Goal: Find specific page/section: Find specific page/section

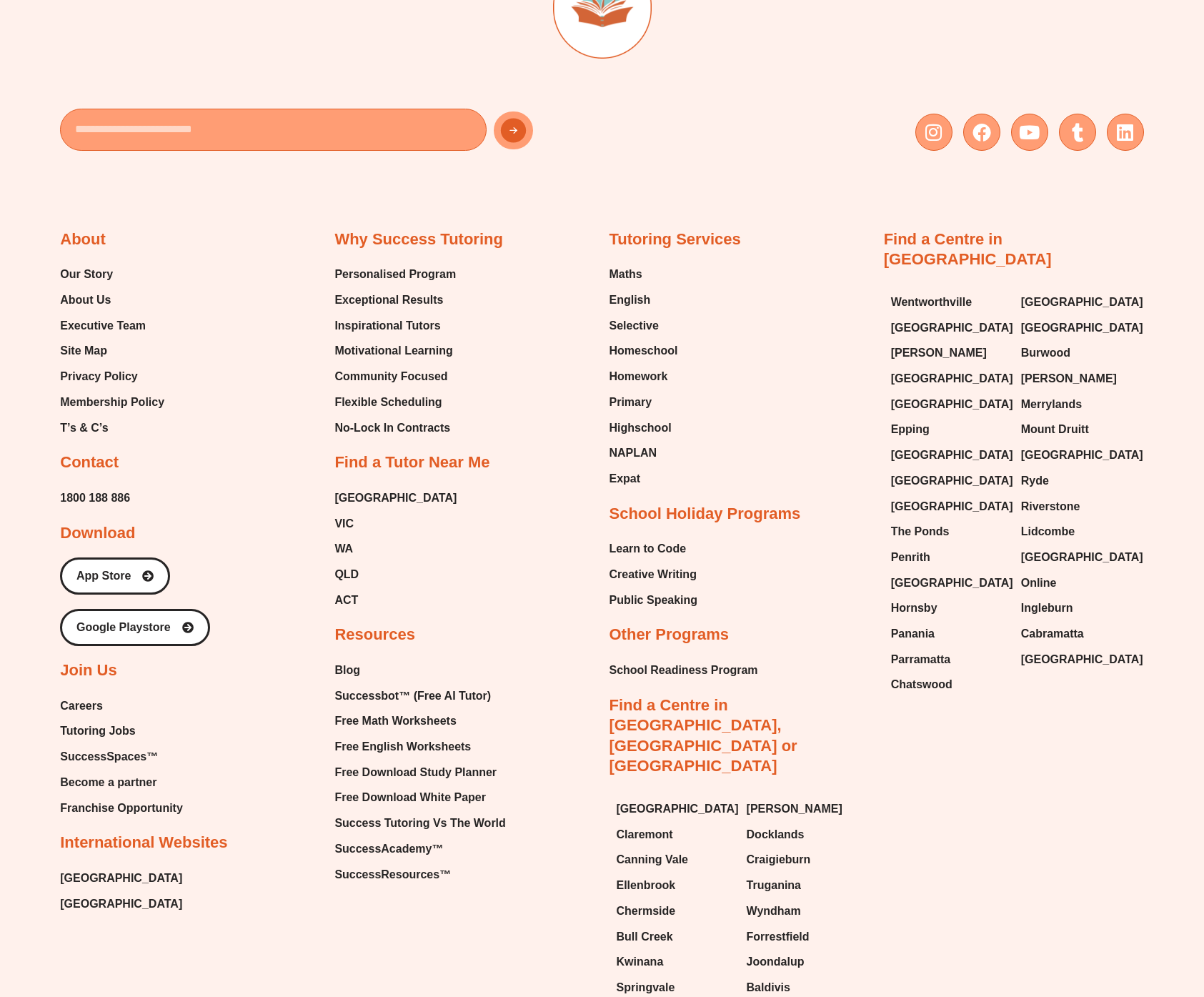
scroll to position [5833, 0]
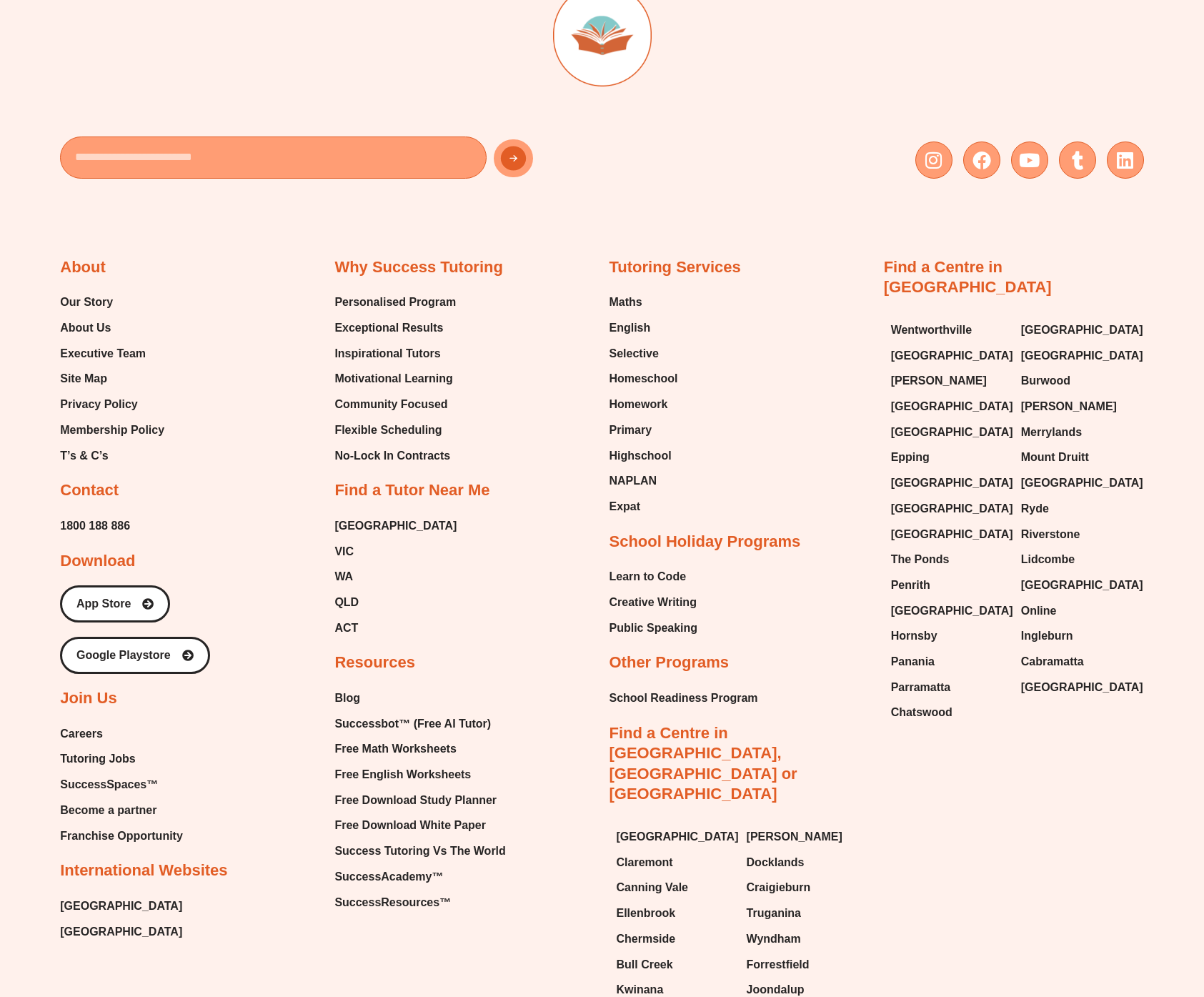
click at [858, 313] on div "Tutoring Services Maths English Selective Homeschool Homework Primary Highschoo…" at bounding box center [740, 645] width 260 height 776
click at [899, 320] on span "Wentworthville" at bounding box center [931, 330] width 81 height 22
click at [1036, 320] on span "[GEOGRAPHIC_DATA]" at bounding box center [1082, 330] width 122 height 22
click at [948, 345] on span "[GEOGRAPHIC_DATA]" at bounding box center [952, 356] width 122 height 22
drag, startPoint x: 1073, startPoint y: 306, endPoint x: 1030, endPoint y: 312, distance: 43.4
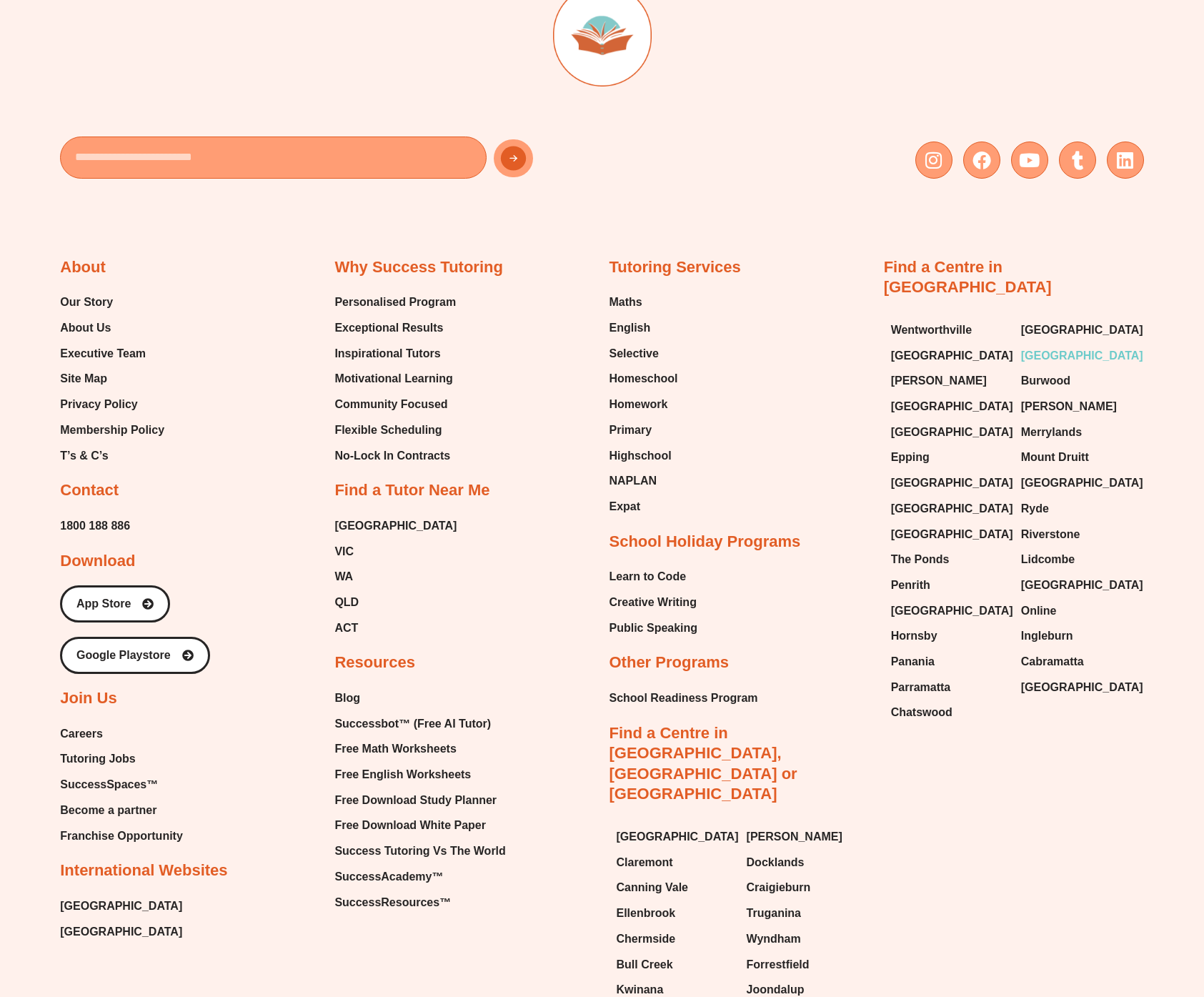
click at [1073, 345] on span "[GEOGRAPHIC_DATA]" at bounding box center [1082, 356] width 122 height 22
click at [905, 370] on span "[PERSON_NAME]" at bounding box center [939, 381] width 96 height 22
click at [1068, 370] on span "Burwood" at bounding box center [1046, 381] width 49 height 22
click at [926, 396] on span "[GEOGRAPHIC_DATA]" at bounding box center [952, 407] width 122 height 22
click at [1066, 396] on span "[PERSON_NAME]" at bounding box center [1069, 407] width 96 height 22
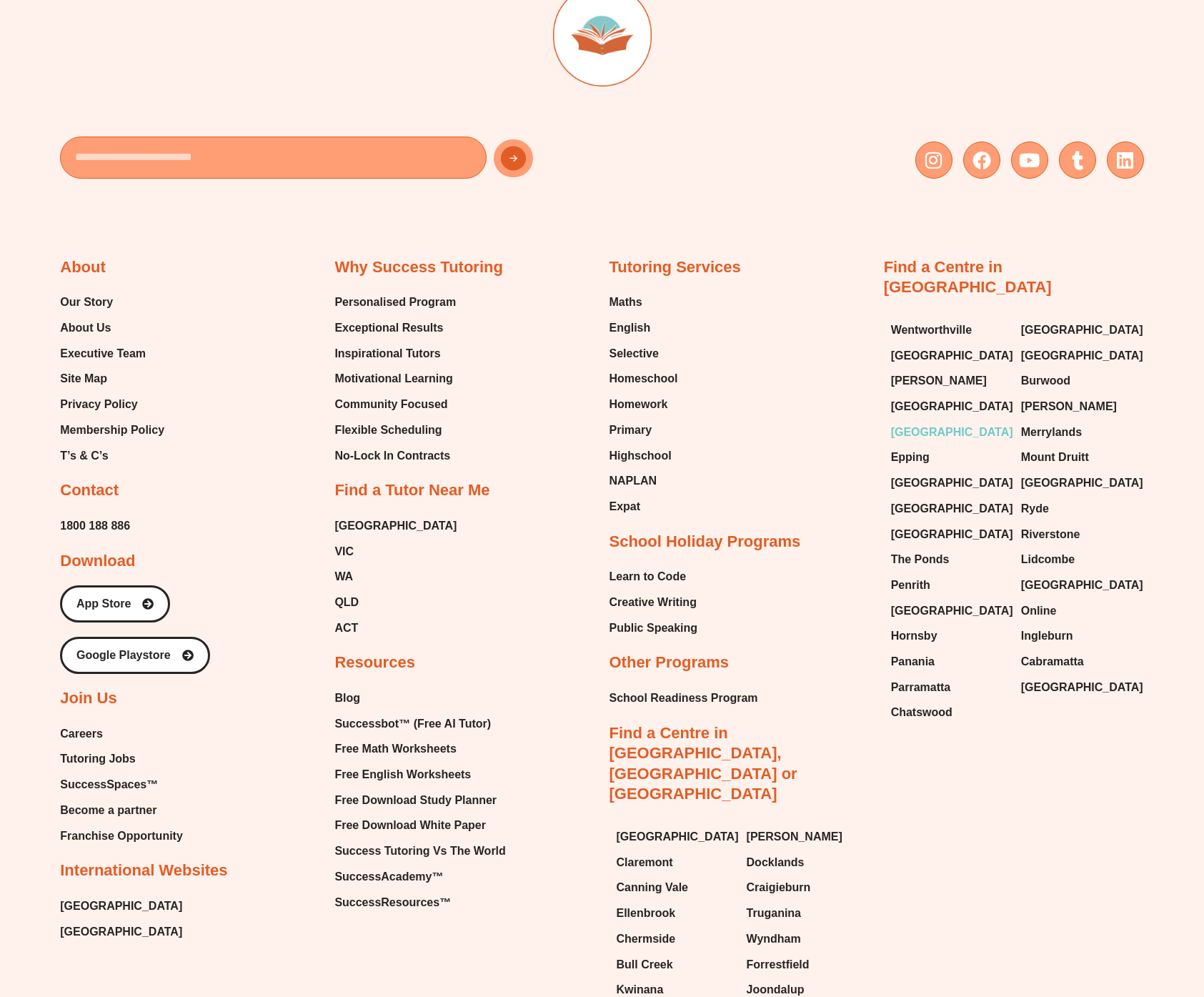
click at [924, 421] on span "[GEOGRAPHIC_DATA]" at bounding box center [952, 432] width 122 height 22
click at [1051, 421] on span "Merrylands" at bounding box center [1052, 432] width 61 height 22
click at [924, 447] on span "Epping" at bounding box center [910, 457] width 38 height 22
click at [1044, 447] on span "Mount Druitt" at bounding box center [1054, 457] width 67 height 22
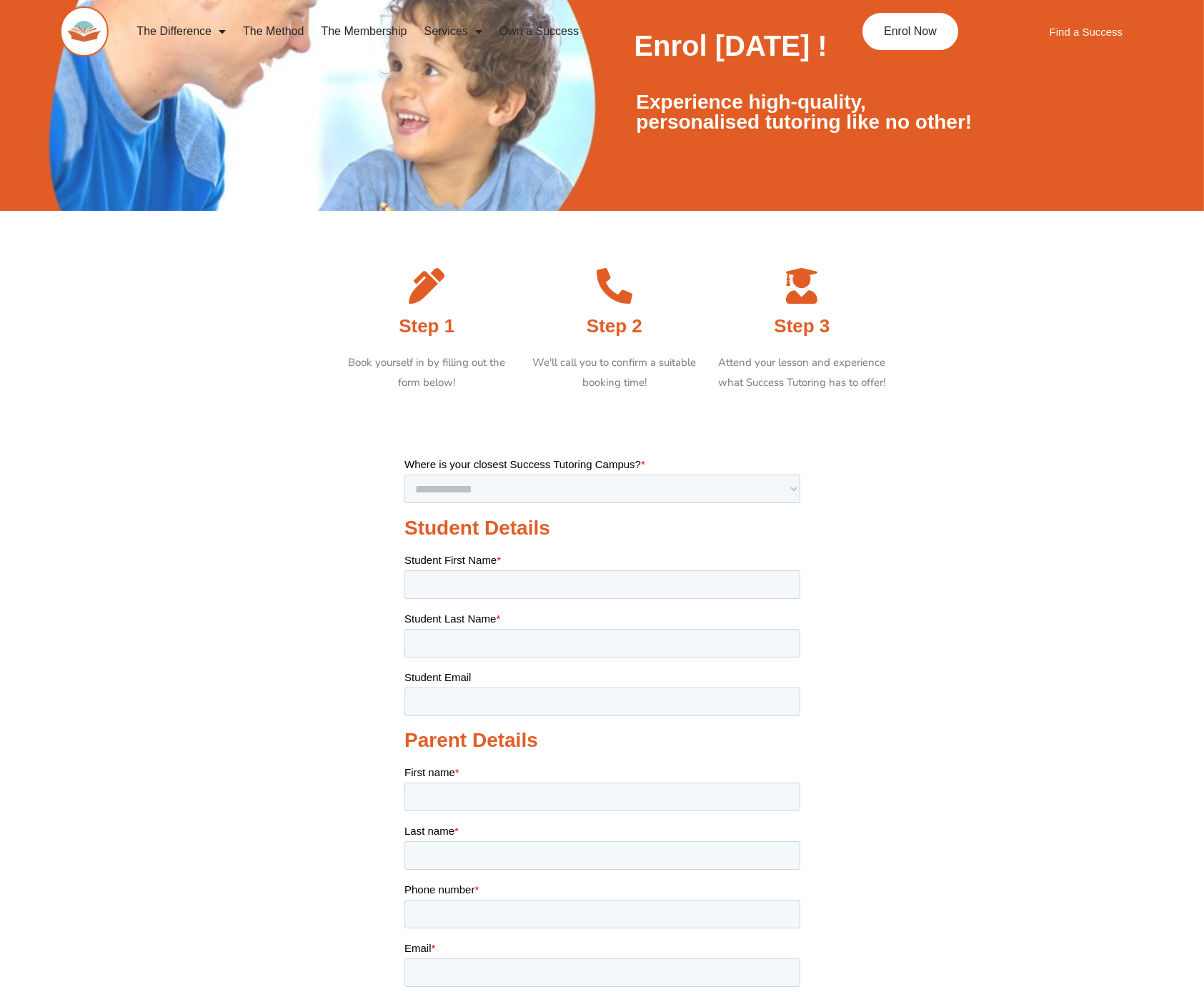
click at [251, 622] on section at bounding box center [602, 761] width 1204 height 722
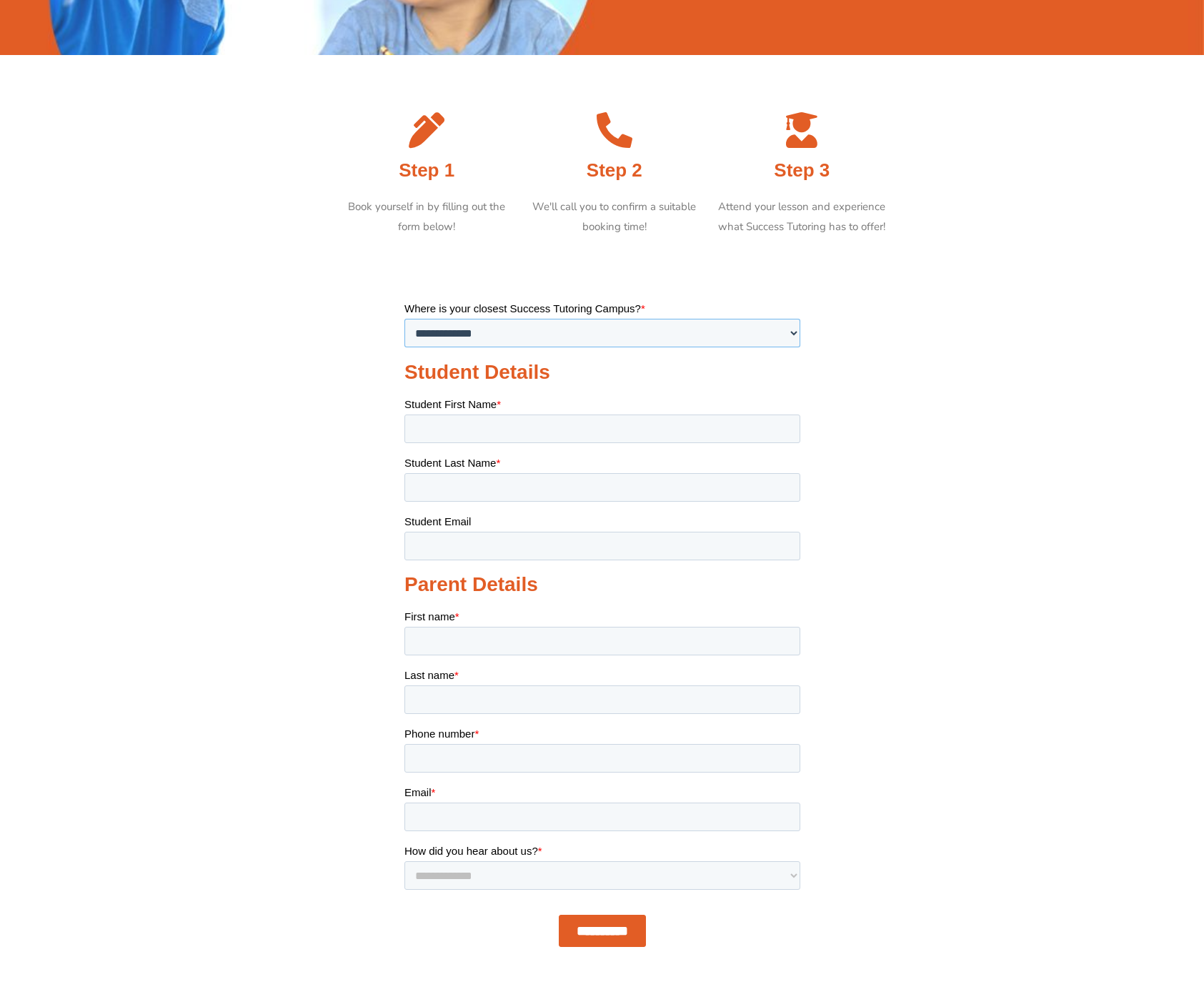
click at [443, 329] on select "**********" at bounding box center [601, 331] width 396 height 28
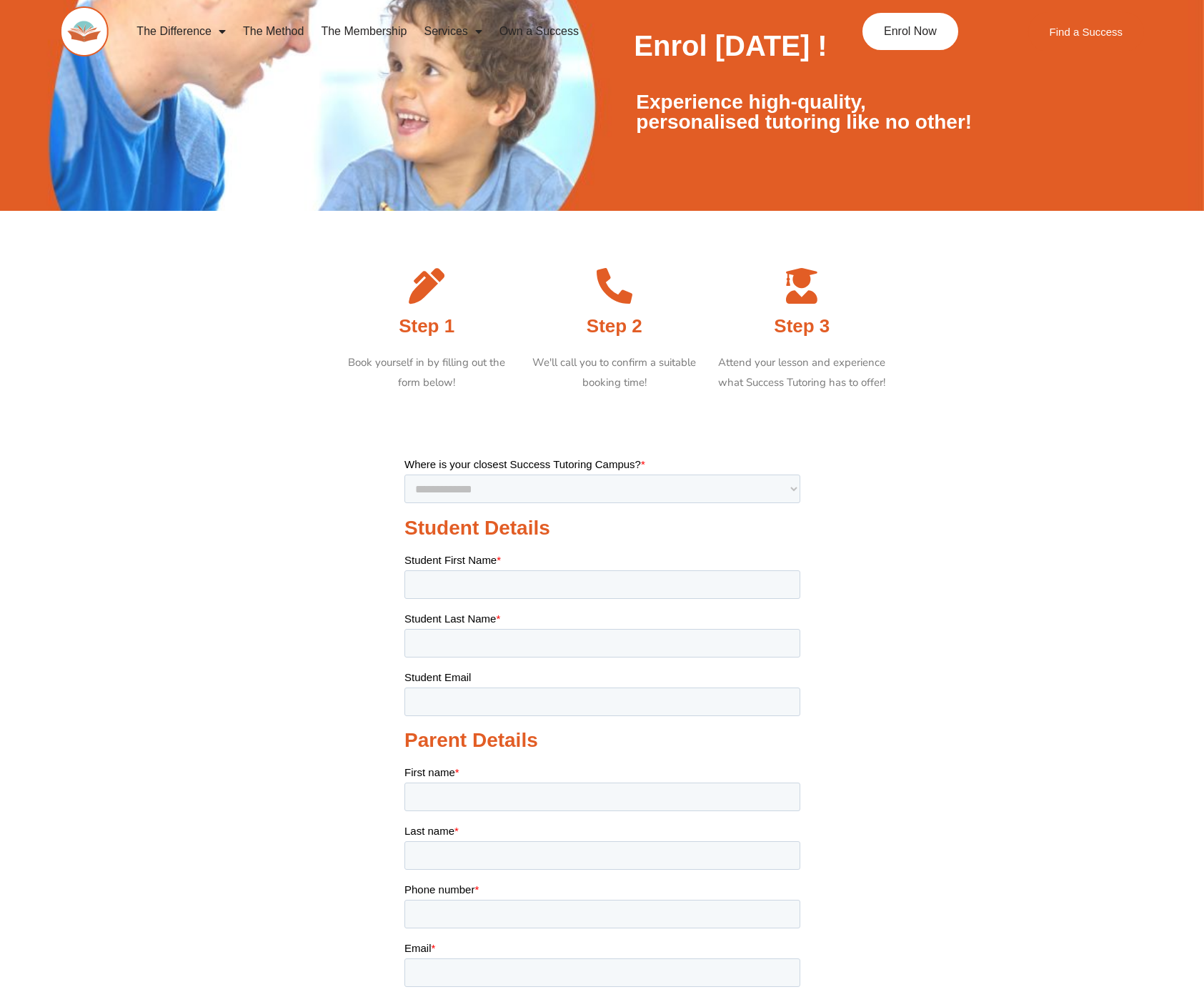
click at [198, 500] on section at bounding box center [602, 768] width 1204 height 735
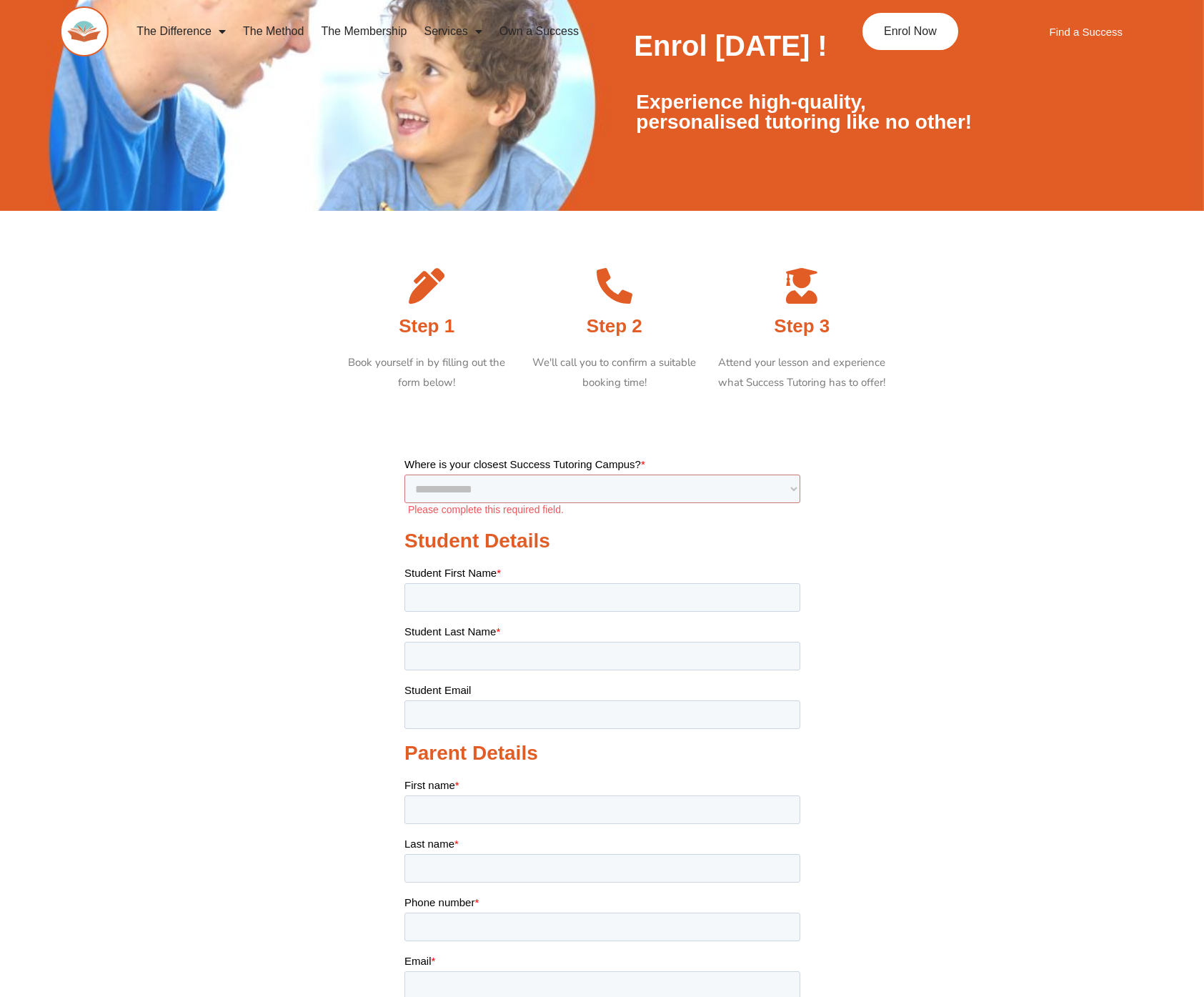
scroll to position [9, 0]
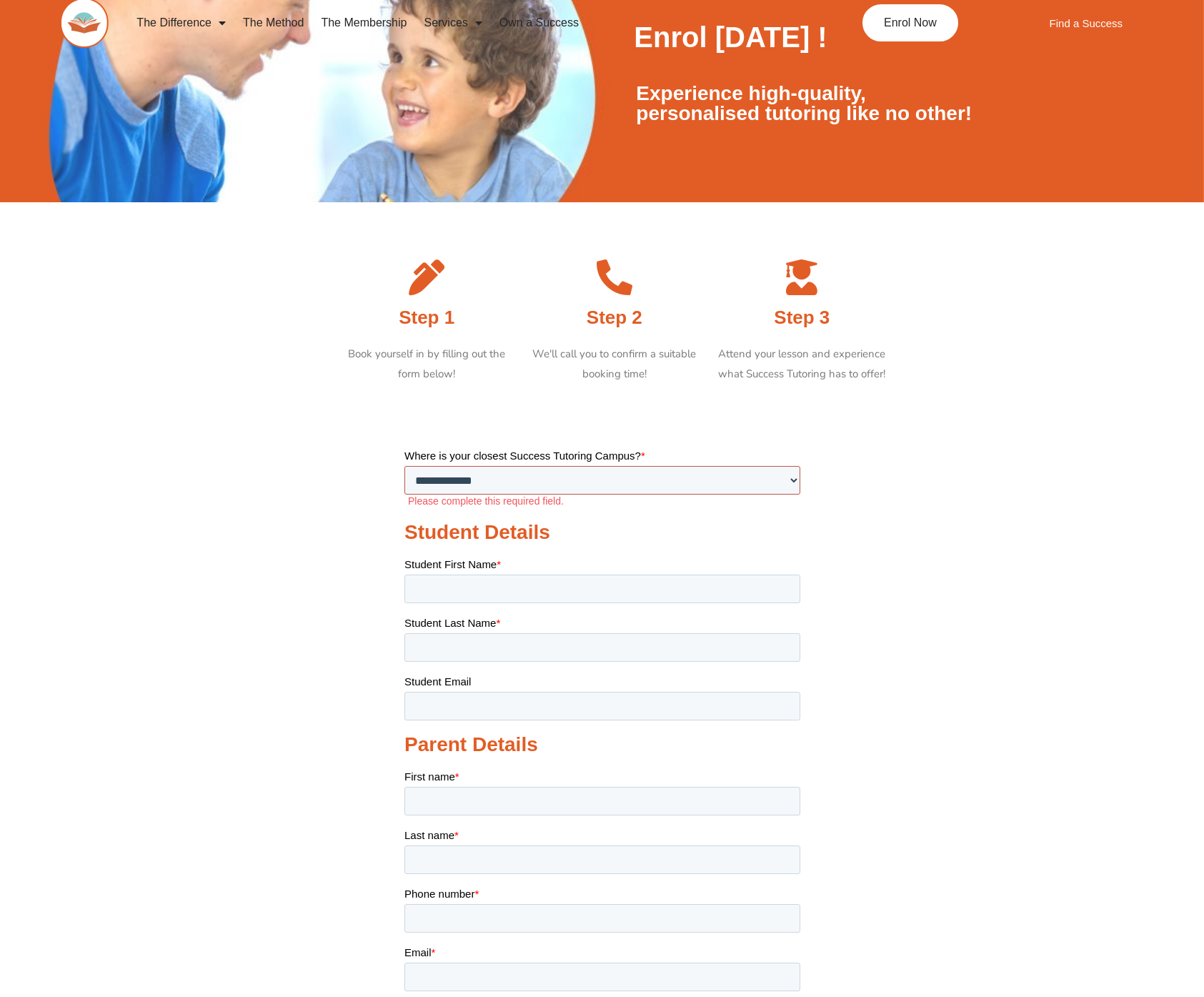
click at [461, 486] on select "**********" at bounding box center [601, 479] width 396 height 28
click at [491, 484] on select "**********" at bounding box center [601, 479] width 396 height 28
select select "**********"
click at [404, 465] on select "**********" at bounding box center [601, 479] width 396 height 28
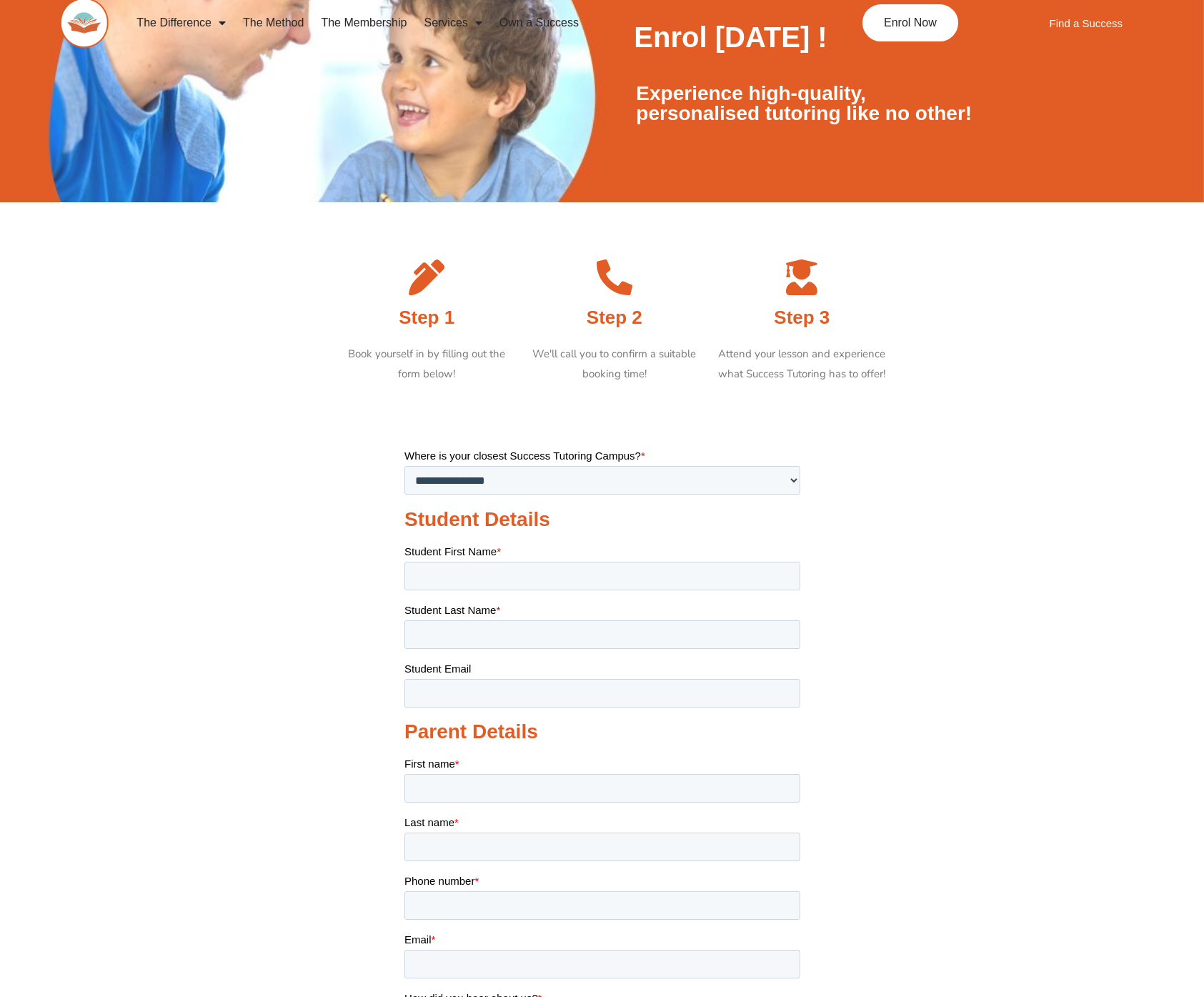
click at [253, 412] on section at bounding box center [602, 753] width 1204 height 722
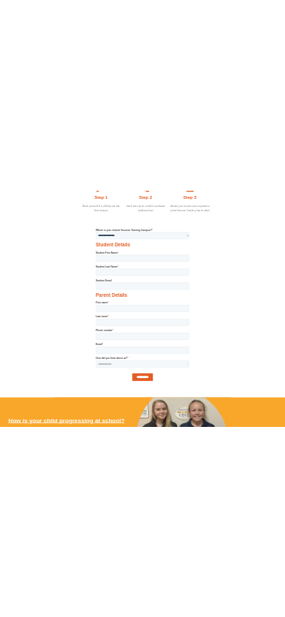
scroll to position [325, 0]
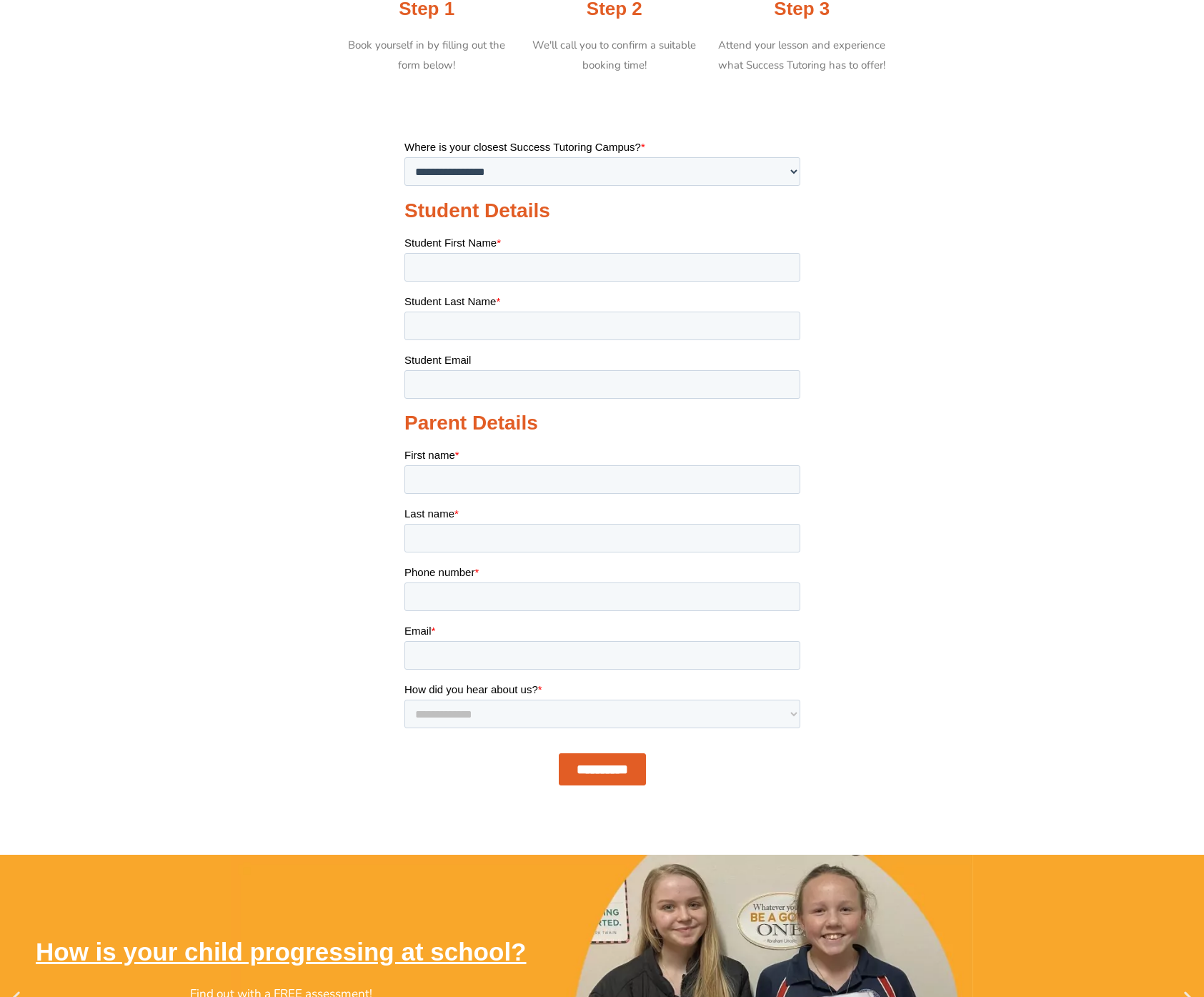
click at [443, 238] on span "Student First Name" at bounding box center [450, 241] width 92 height 12
click at [443, 252] on input "Student First Name *" at bounding box center [601, 266] width 396 height 28
click at [446, 264] on input "Student First Name *" at bounding box center [601, 266] width 396 height 28
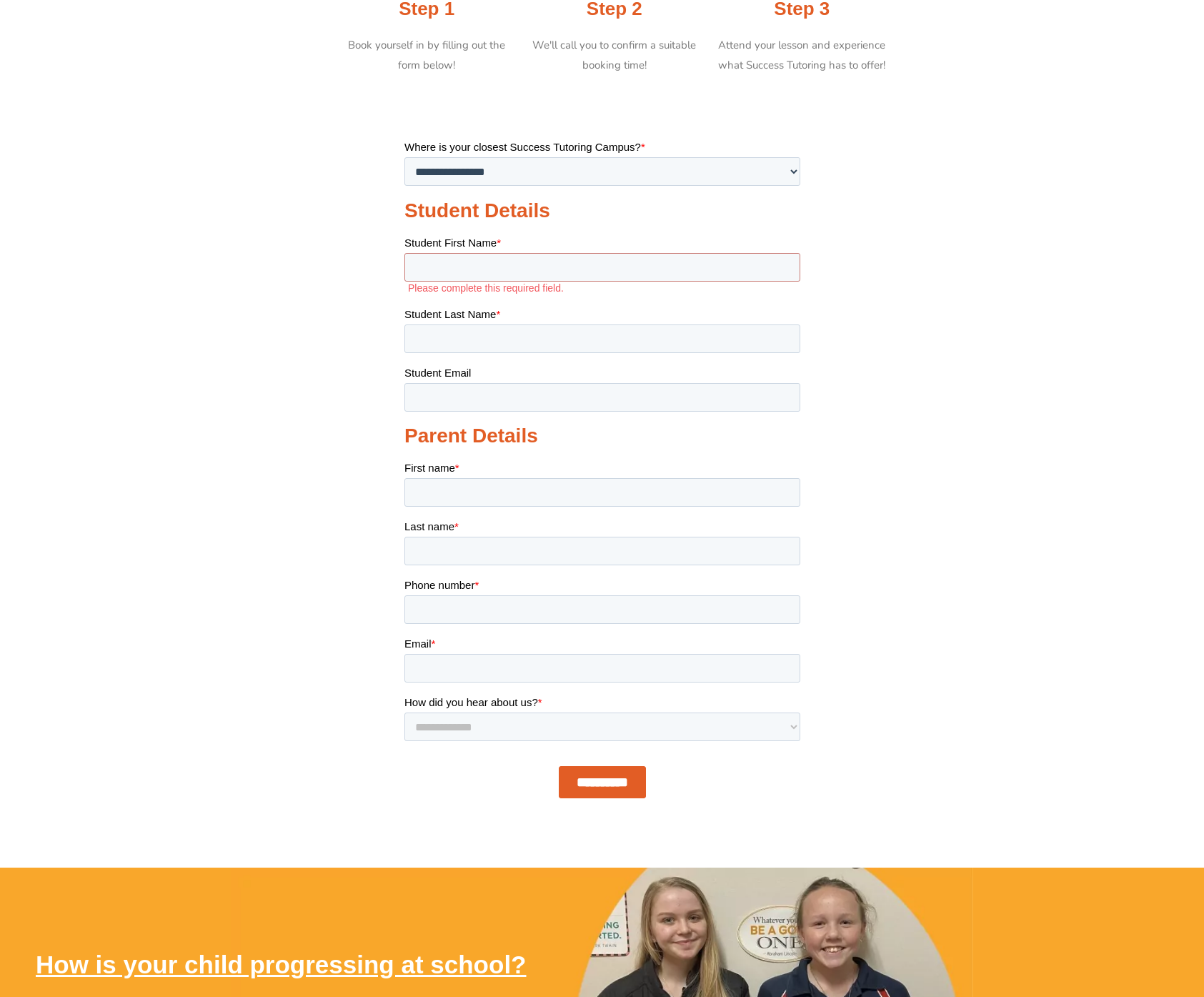
drag, startPoint x: 723, startPoint y: 344, endPoint x: 538, endPoint y: 203, distance: 232.6
click at [538, 203] on span "Student Details" at bounding box center [476, 209] width 146 height 22
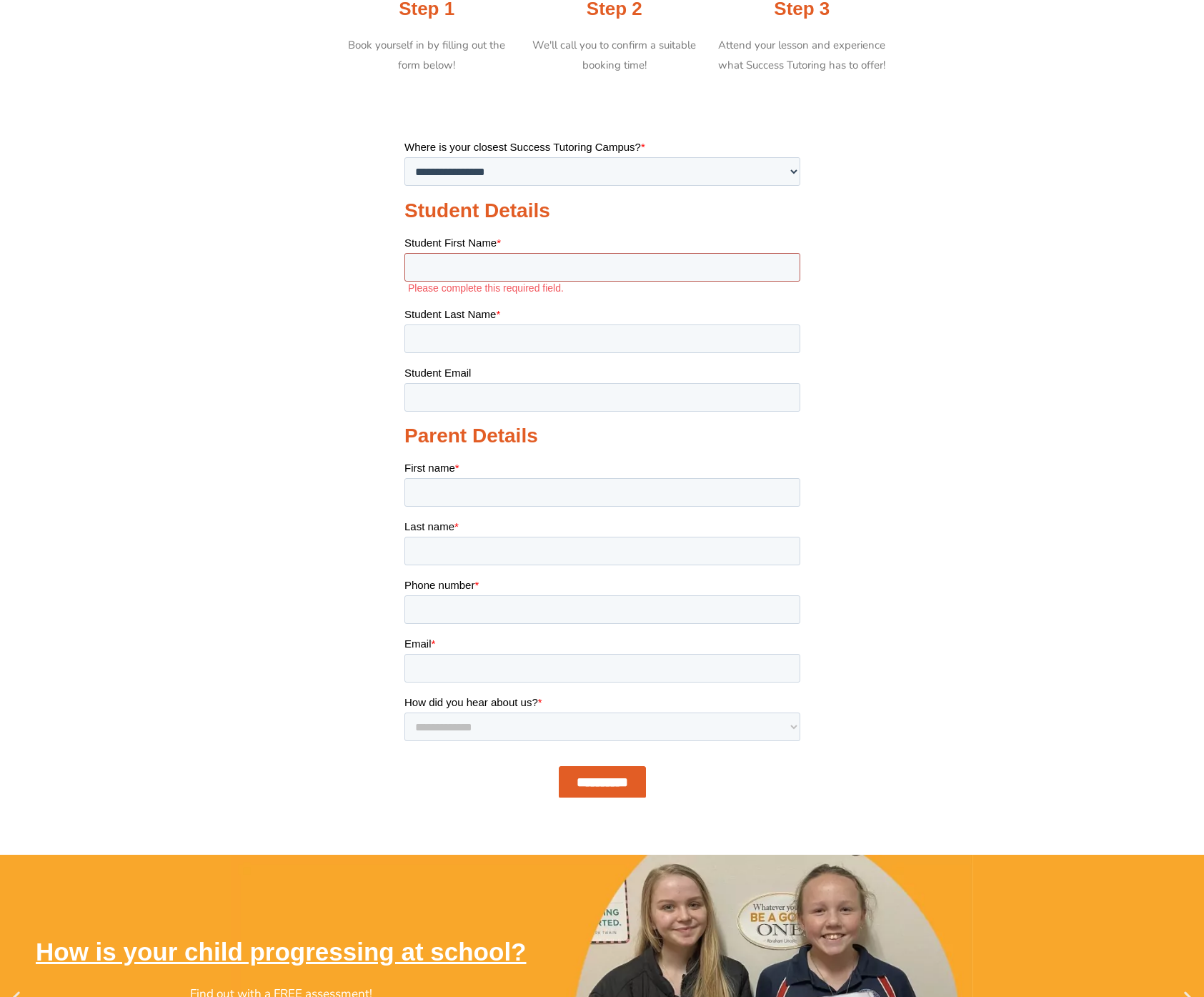
click at [440, 276] on input "Student First Name *" at bounding box center [601, 266] width 396 height 28
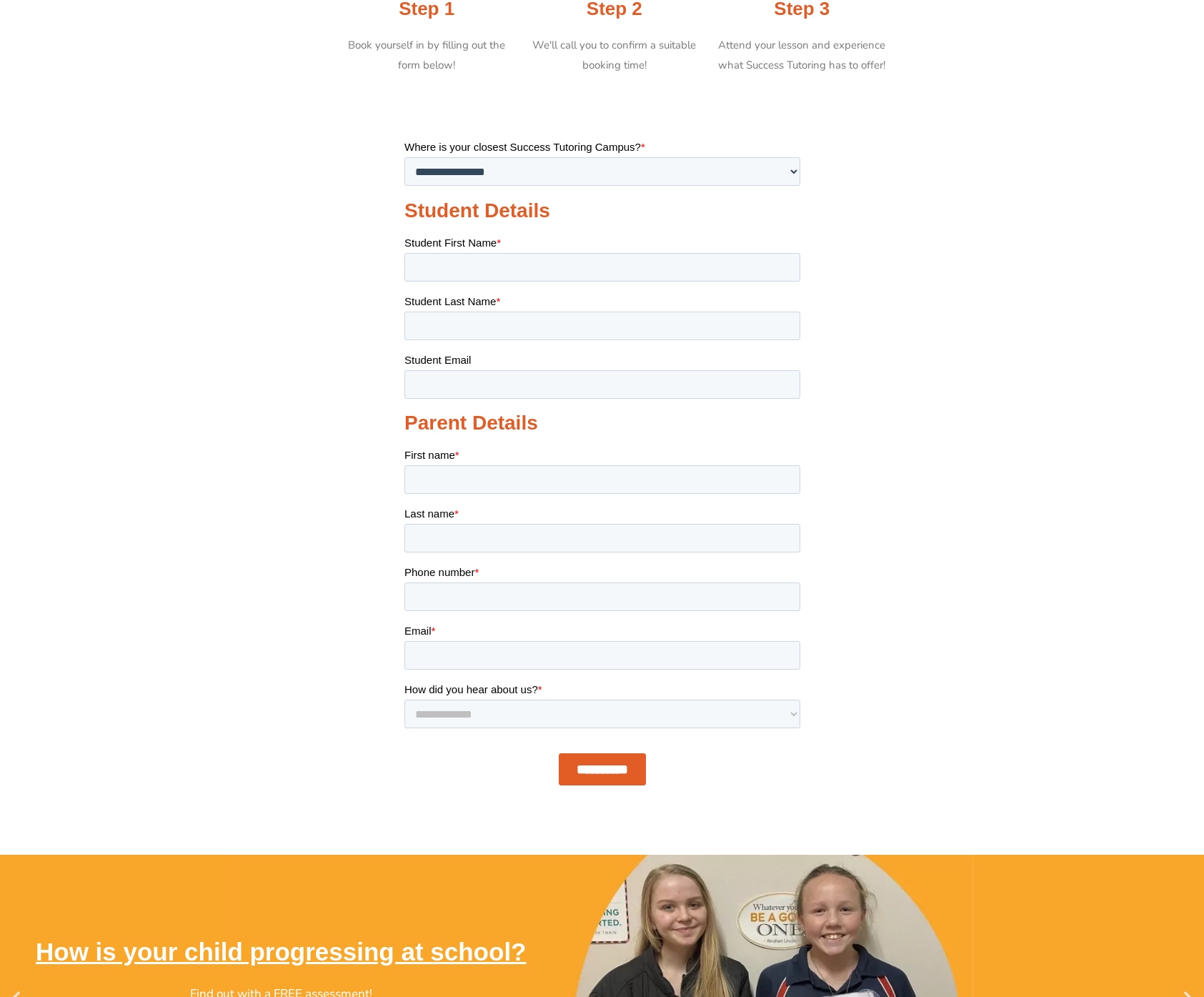
click at [352, 268] on section at bounding box center [602, 444] width 1204 height 722
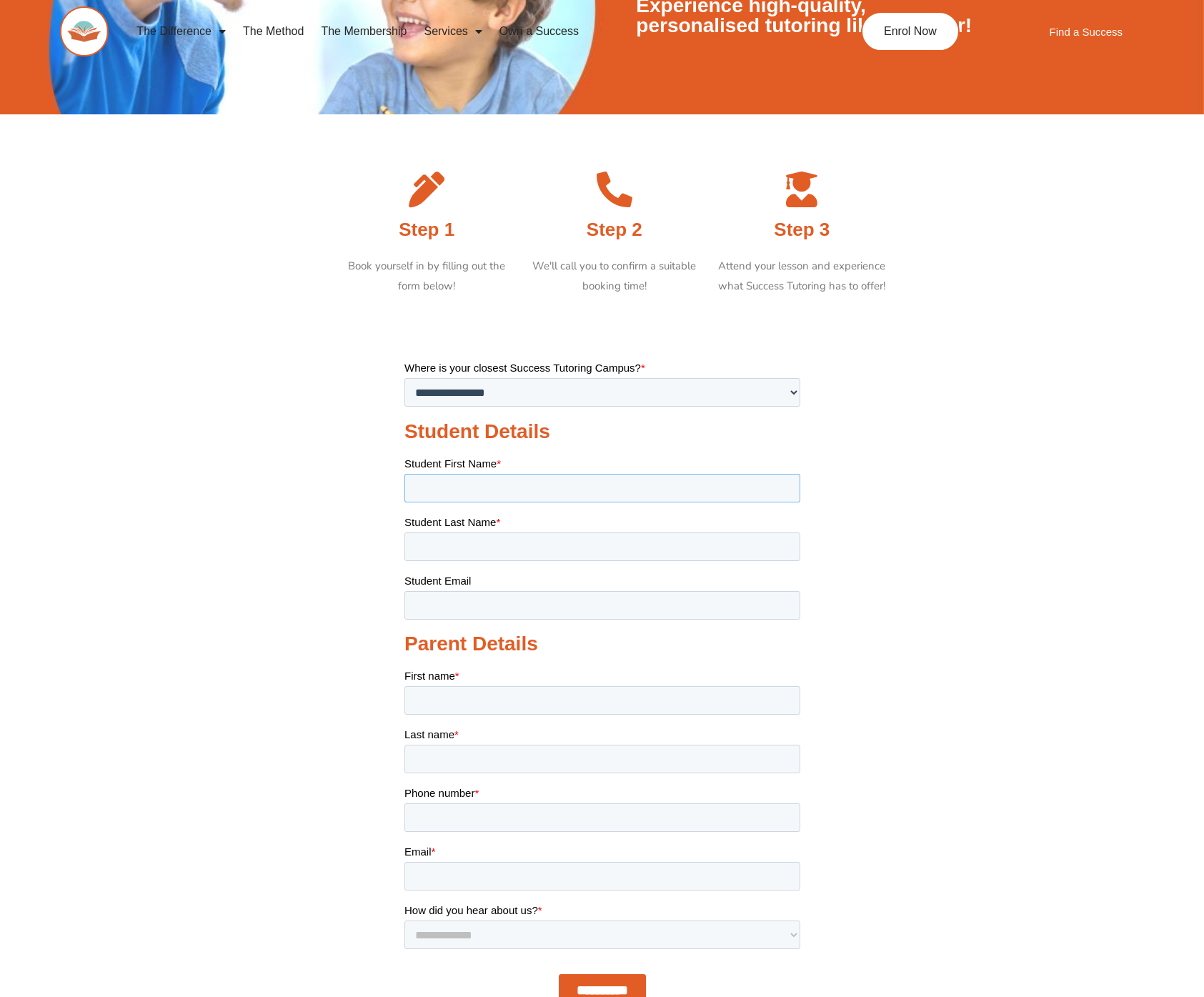
scroll to position [0, 0]
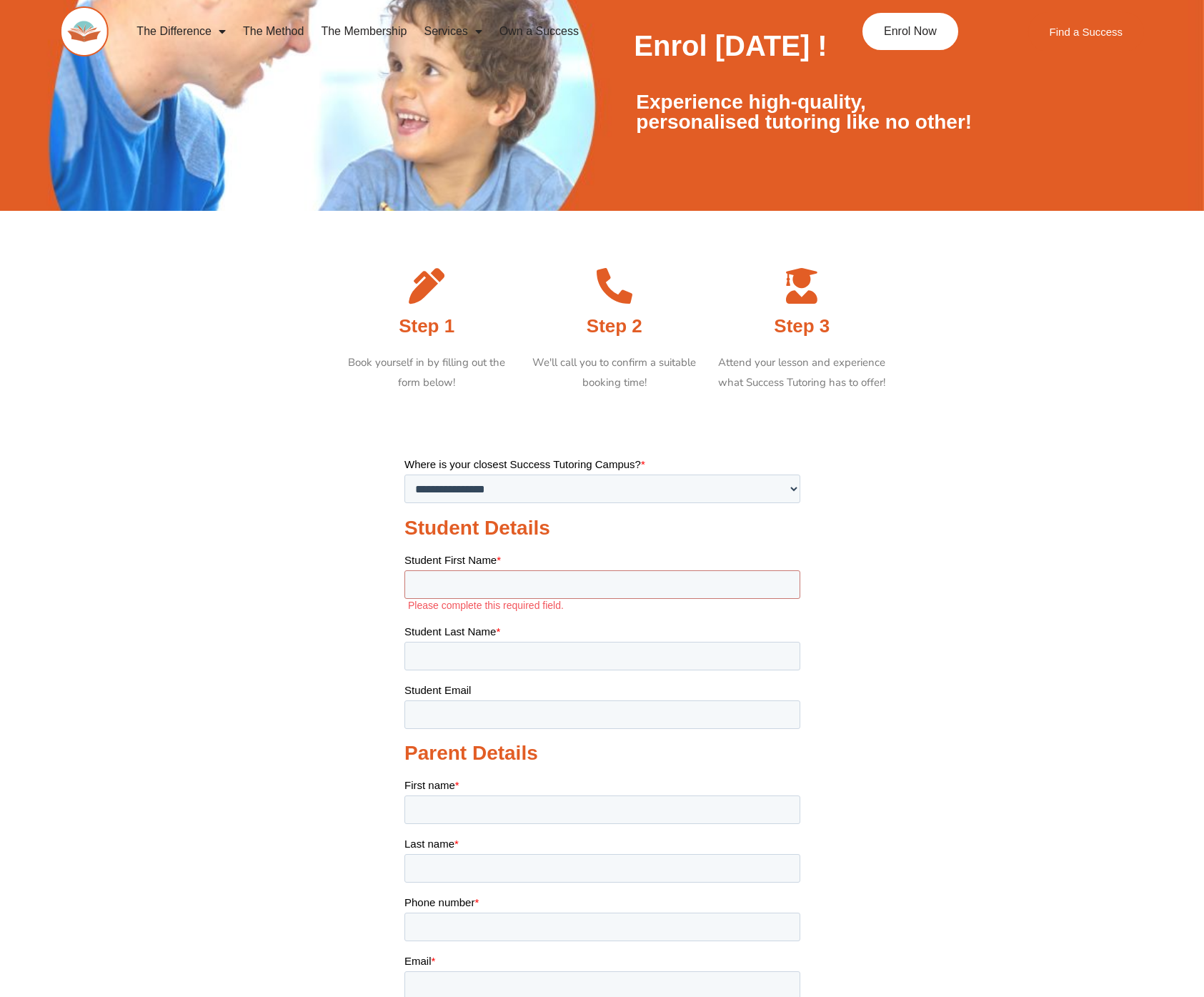
drag, startPoint x: 305, startPoint y: 624, endPoint x: 385, endPoint y: 521, distance: 130.4
click at [305, 624] on section at bounding box center [602, 768] width 1204 height 735
click at [76, 42] on img at bounding box center [84, 31] width 49 height 50
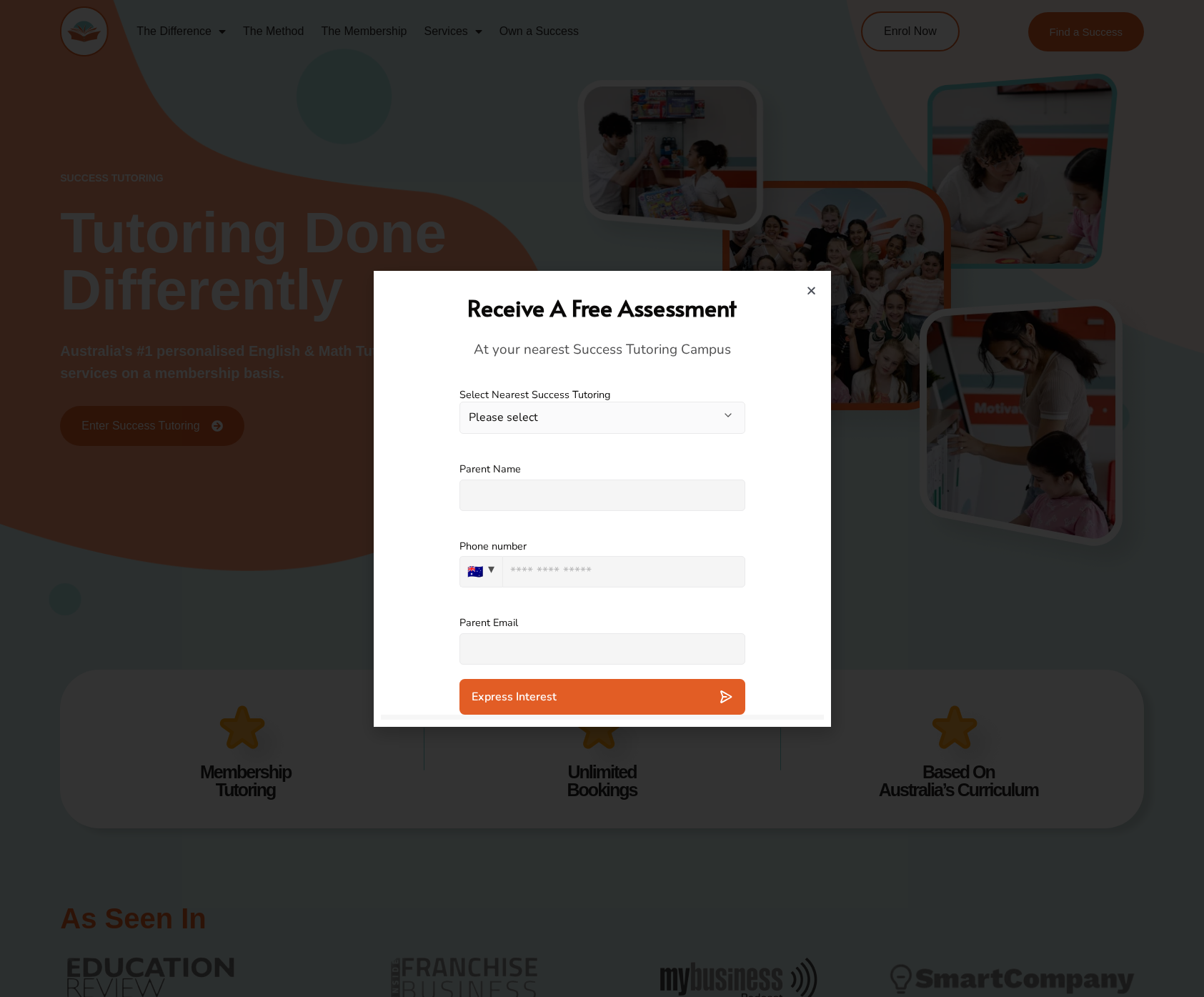
click at [520, 443] on div "**********" at bounding box center [602, 411] width 286 height 74
click at [528, 429] on button "Please select" at bounding box center [602, 417] width 286 height 32
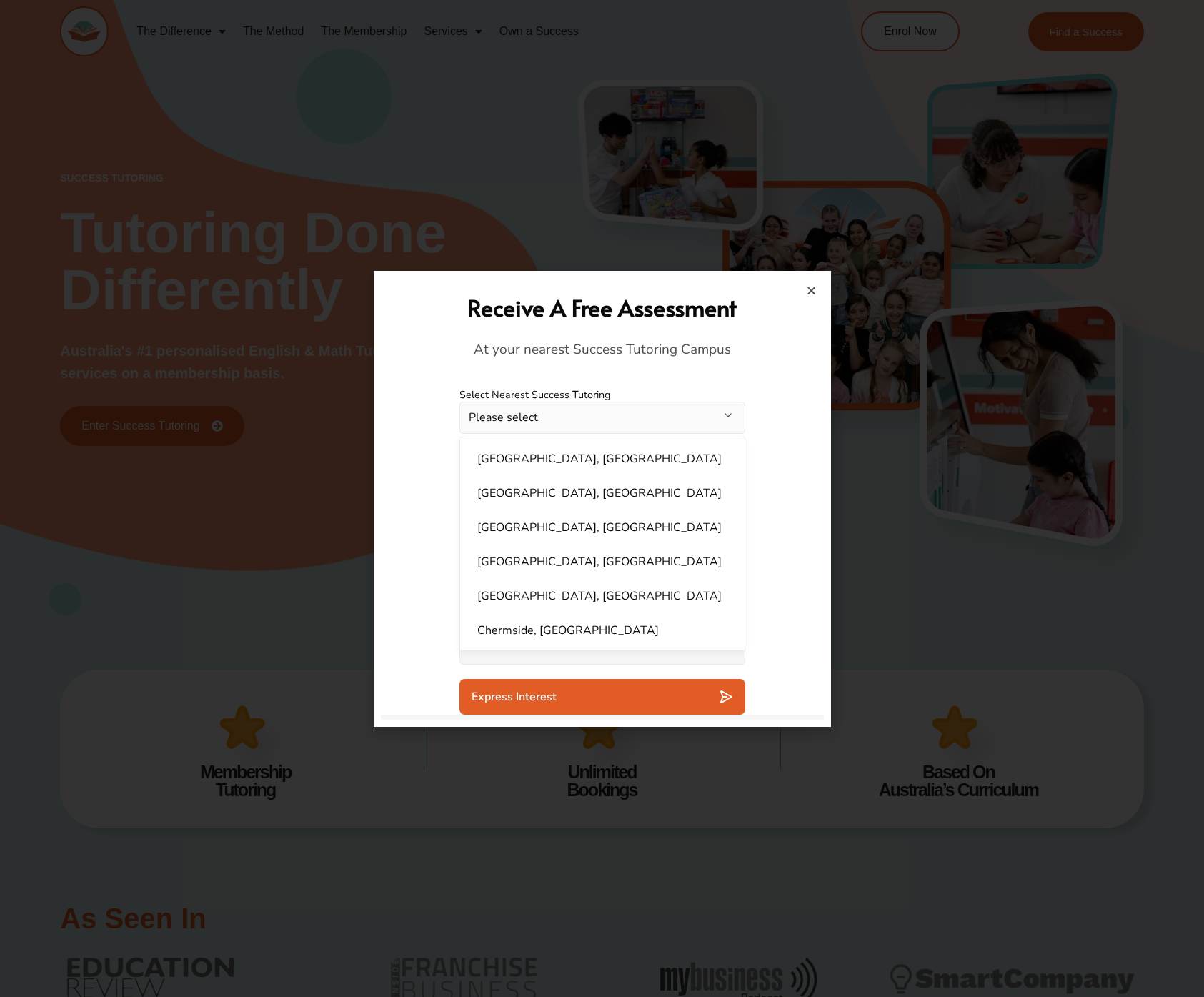
scroll to position [110, 0]
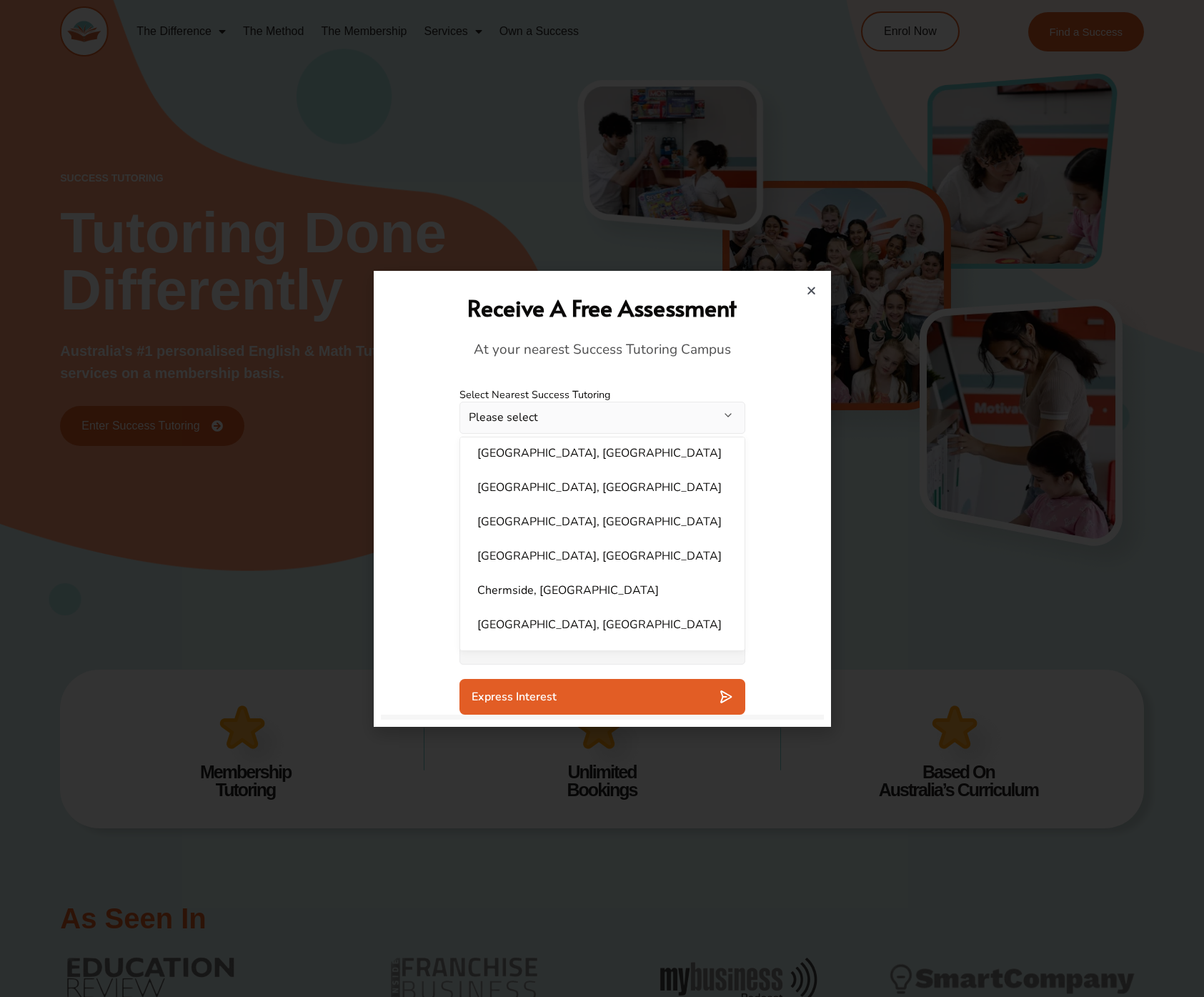
click at [533, 549] on li "Canning Vale, WA" at bounding box center [602, 555] width 267 height 28
select select "**********"
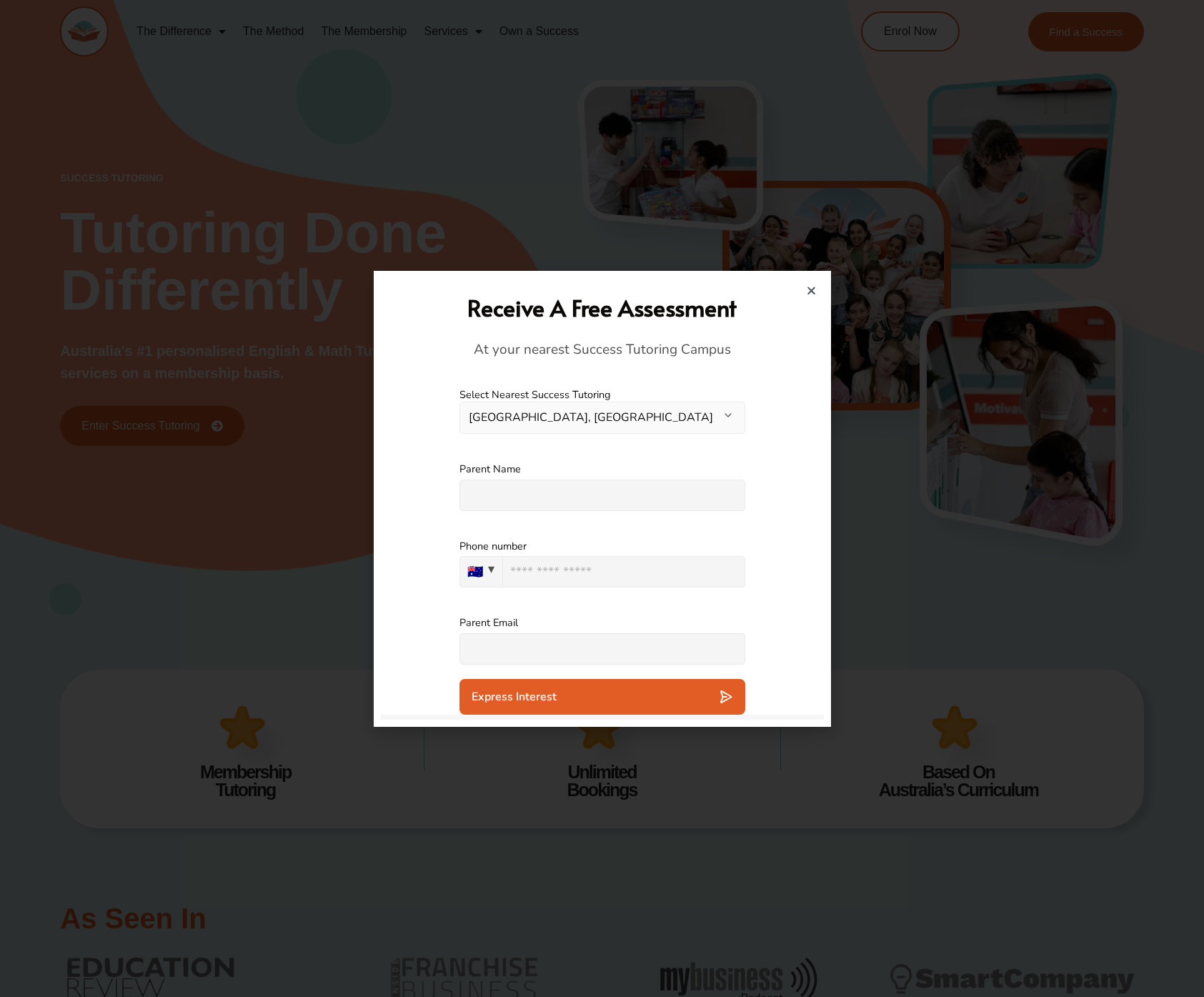
click at [403, 466] on div "Parent Name Please specify an answer" at bounding box center [602, 486] width 443 height 77
click at [463, 483] on input "text" at bounding box center [602, 496] width 286 height 31
click at [413, 458] on div "Parent Name Please specify an answer" at bounding box center [602, 486] width 443 height 77
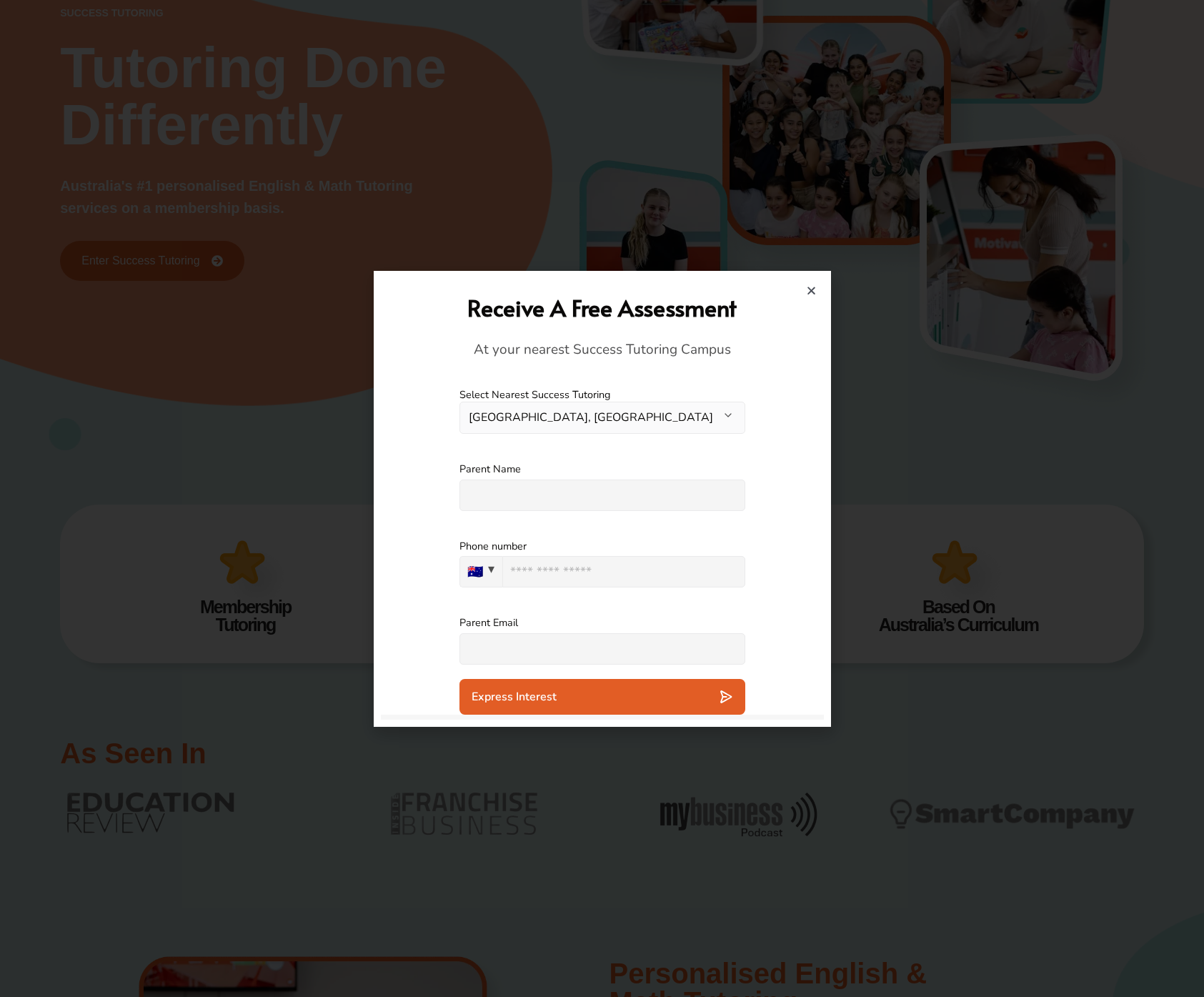
scroll to position [319, 0]
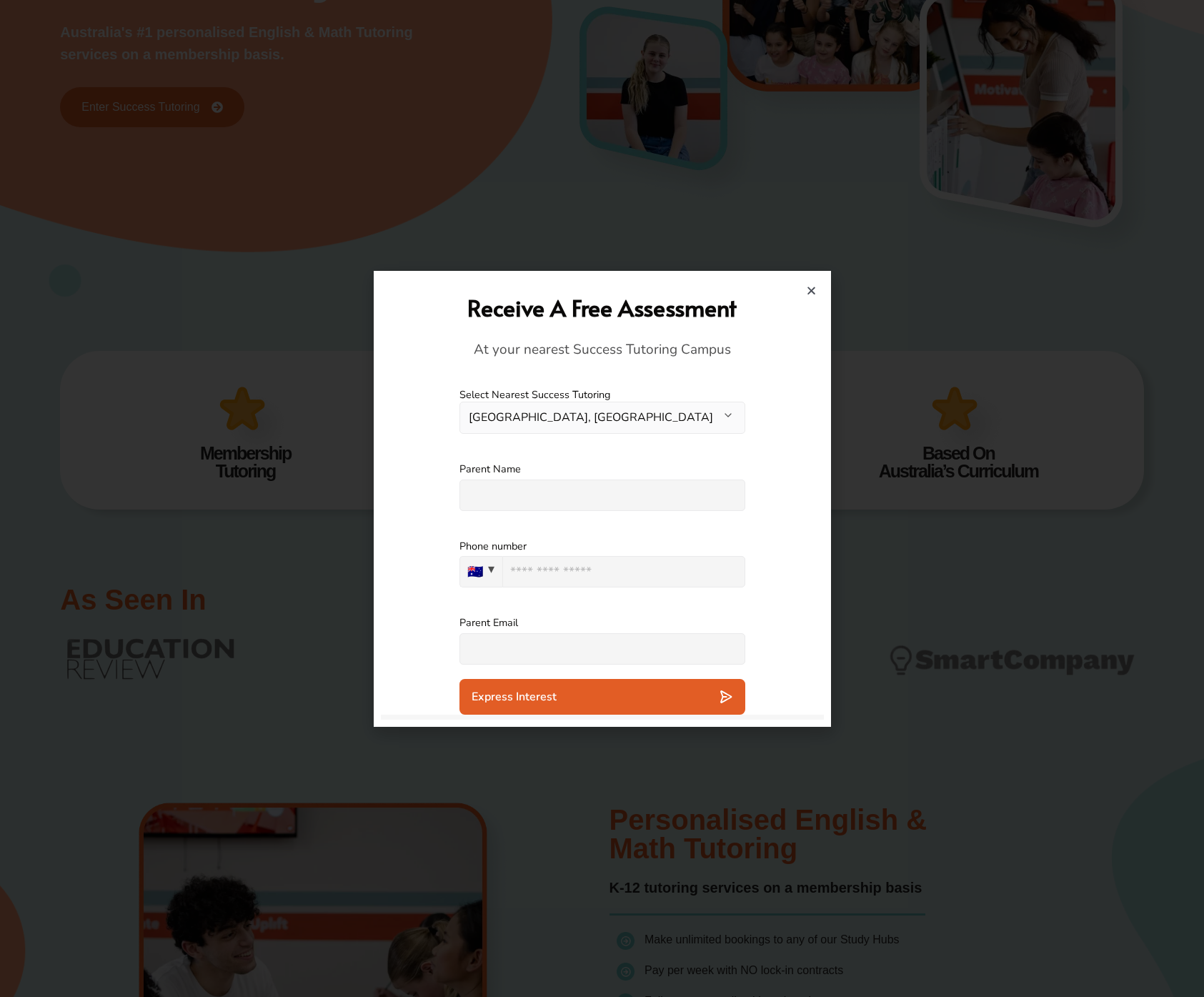
click at [525, 679] on button "Express Interest" at bounding box center [602, 697] width 286 height 36
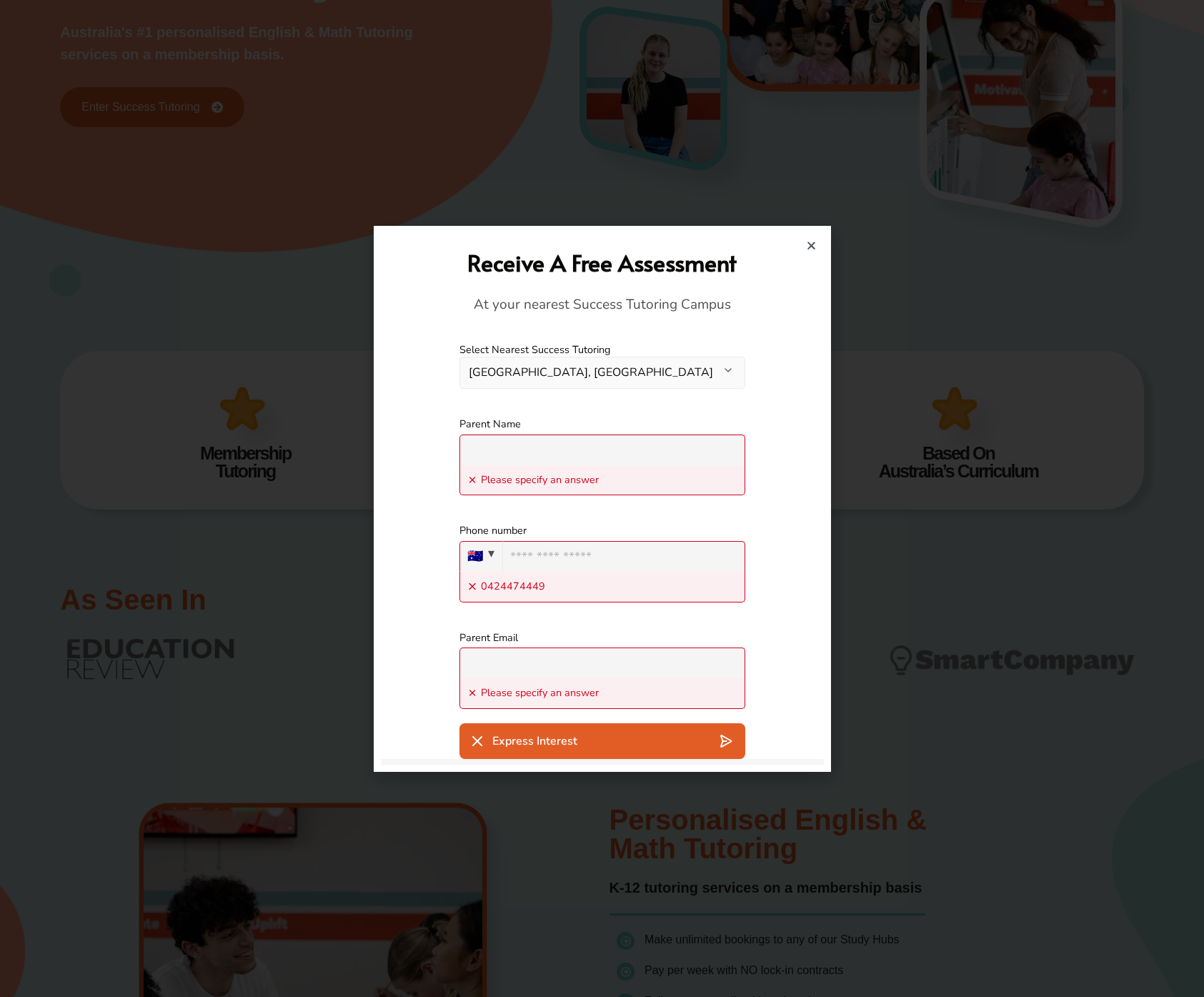
click at [389, 471] on div "Parent Name Please specify an answer" at bounding box center [602, 455] width 443 height 107
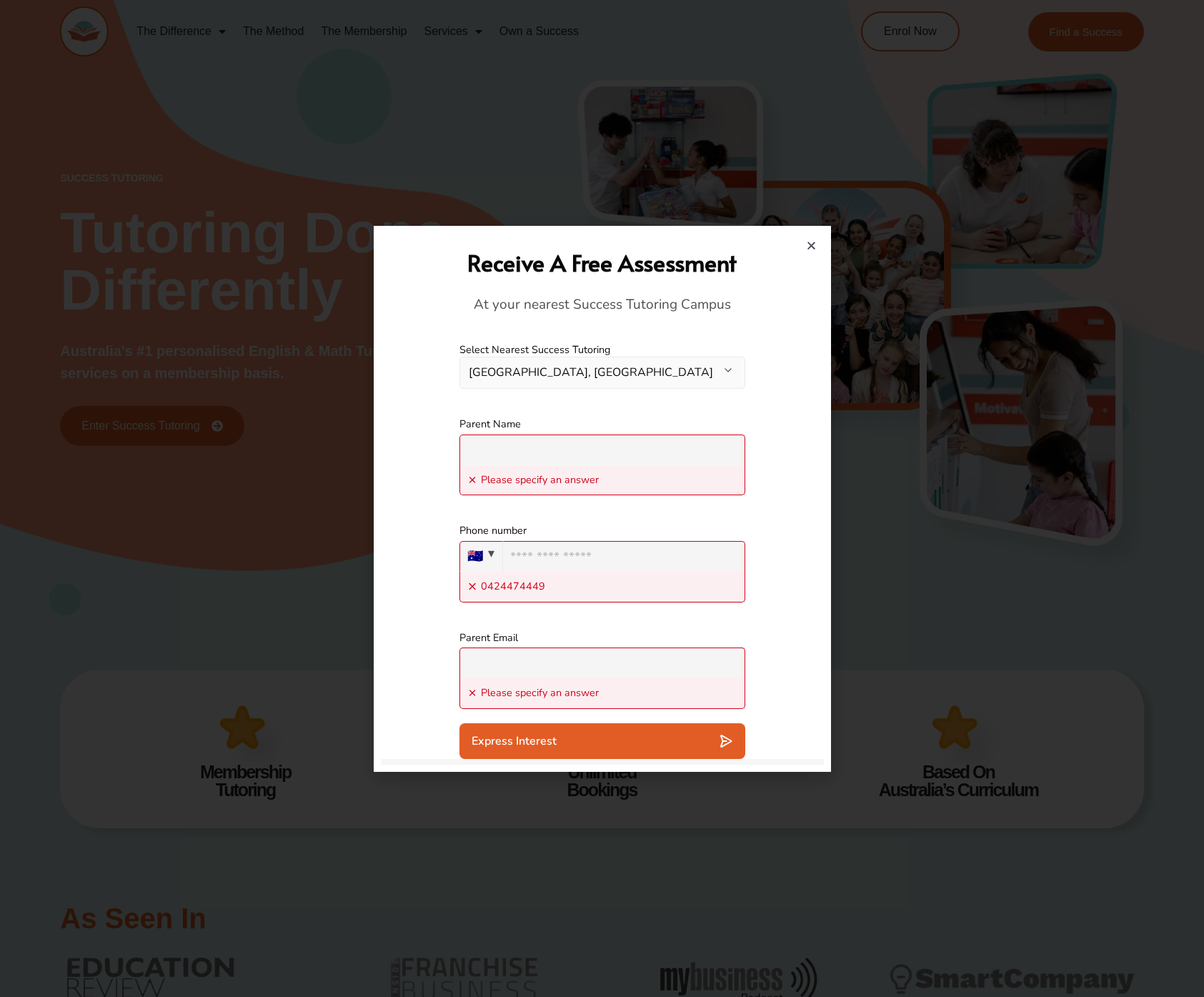
drag, startPoint x: 799, startPoint y: 256, endPoint x: 806, endPoint y: 248, distance: 10.6
click at [799, 256] on h2 "Receive A Free Assessment" at bounding box center [602, 262] width 429 height 30
click at [806, 248] on icon "Close" at bounding box center [811, 245] width 11 height 11
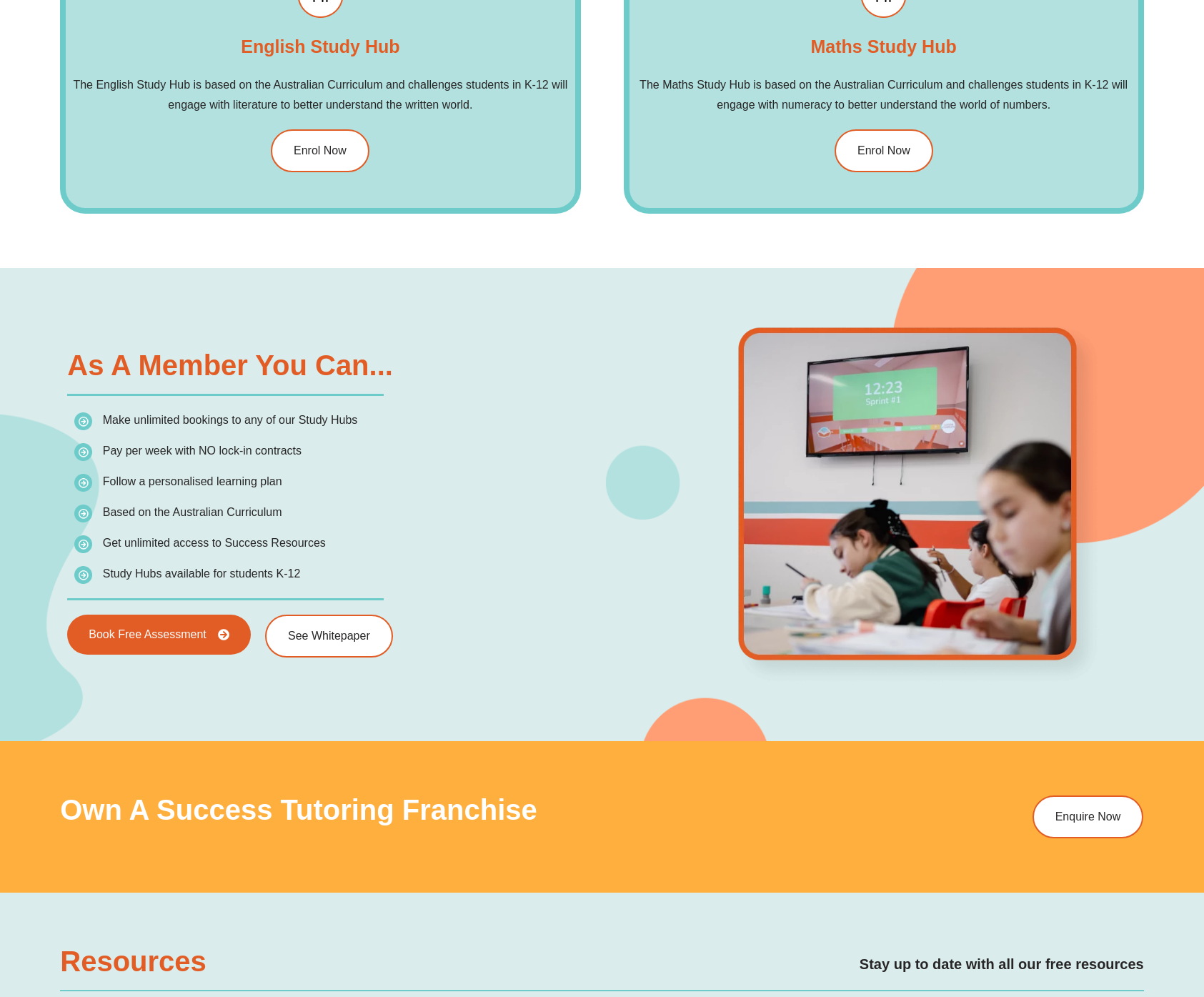
scroll to position [2039, 0]
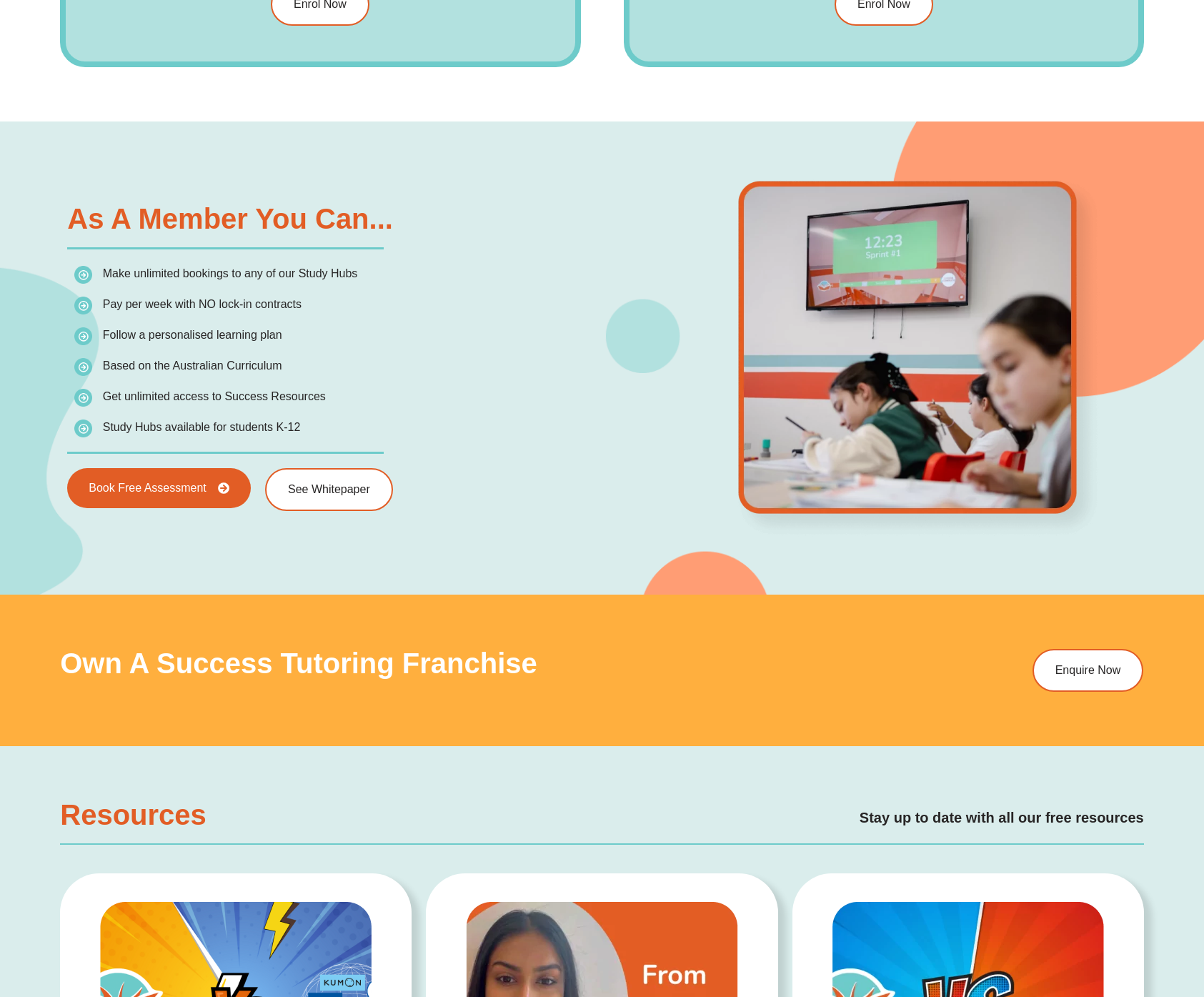
click at [447, 454] on div at bounding box center [331, 453] width 528 height 2
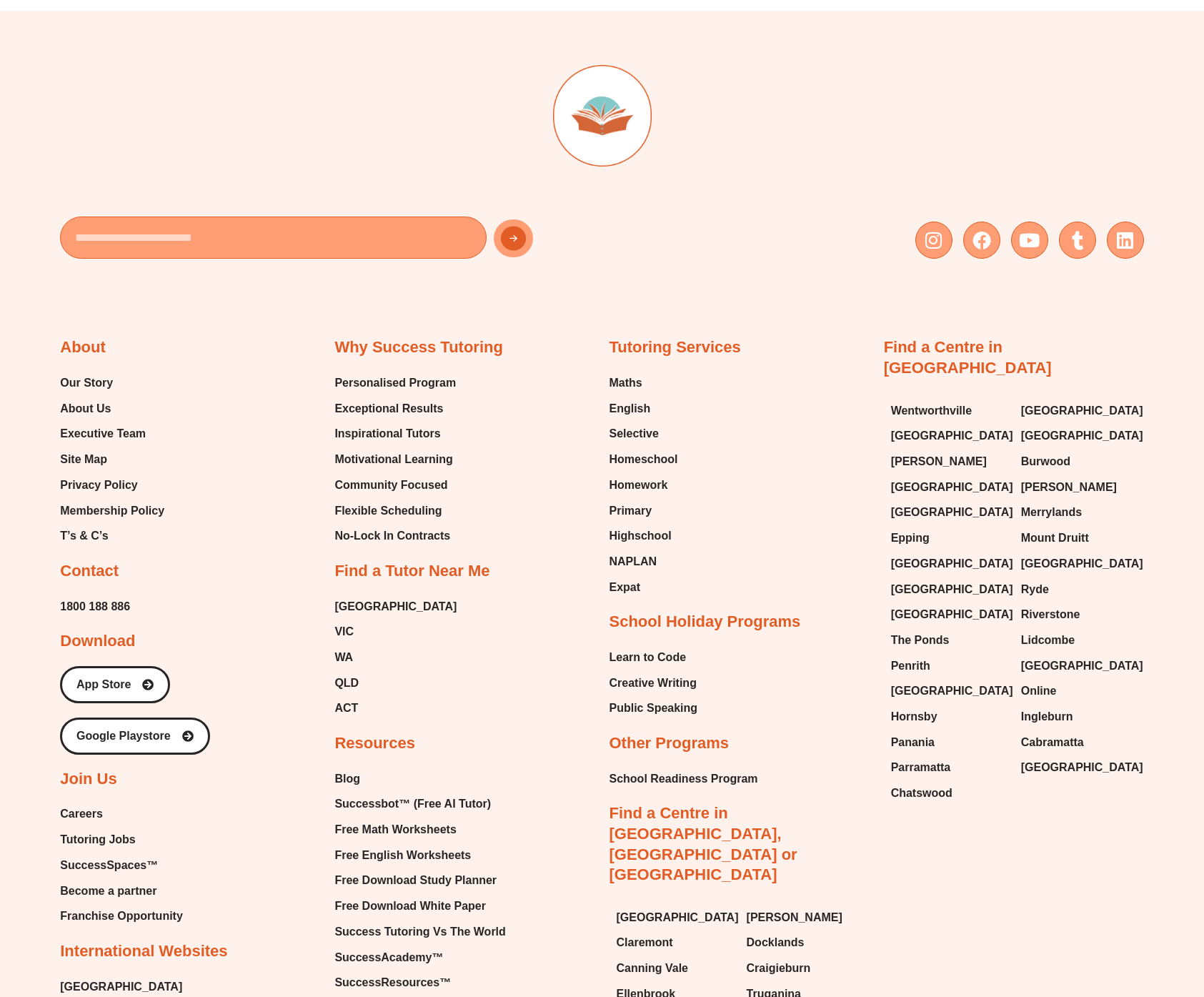
scroll to position [8561, 0]
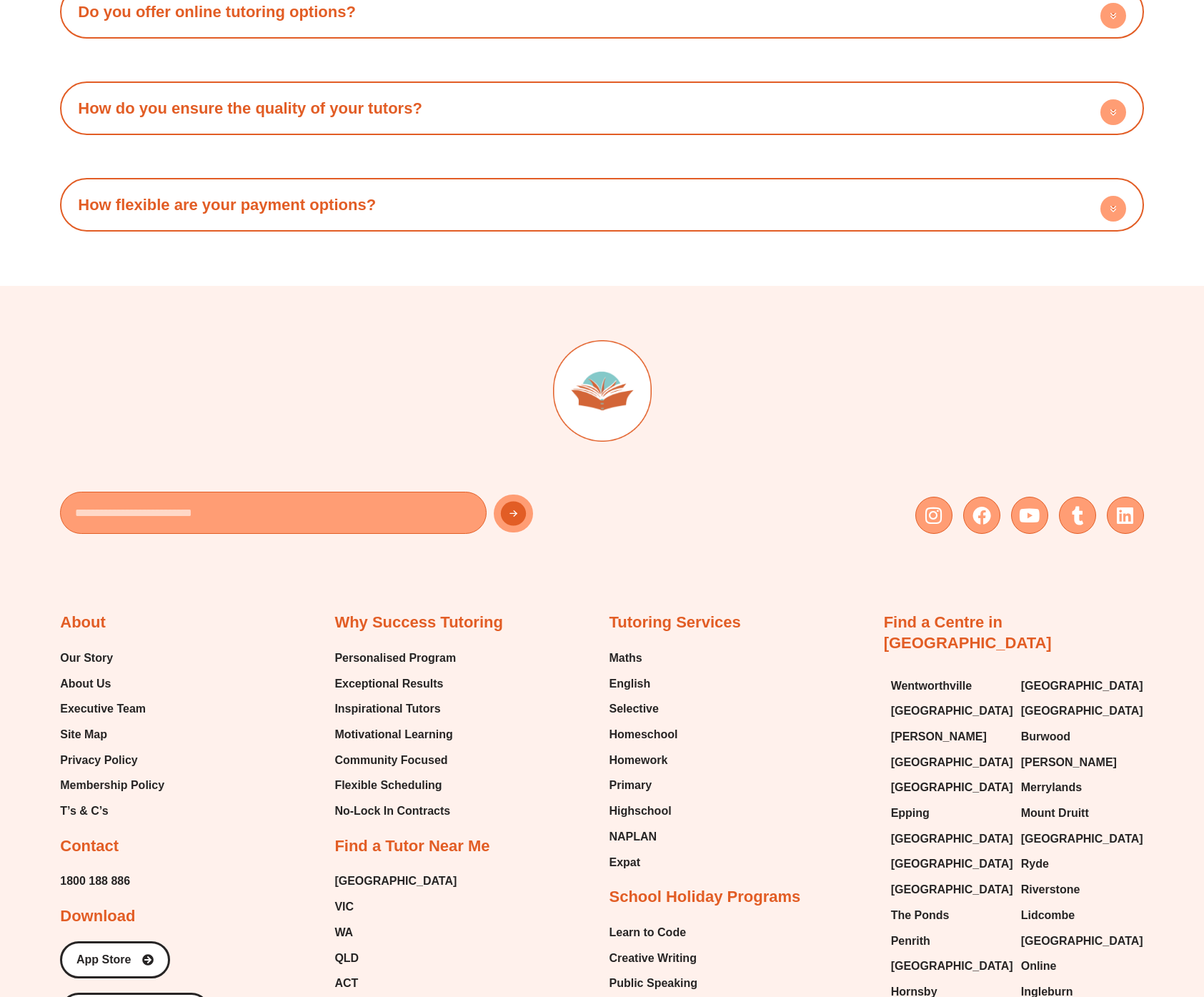
scroll to position [8238, 0]
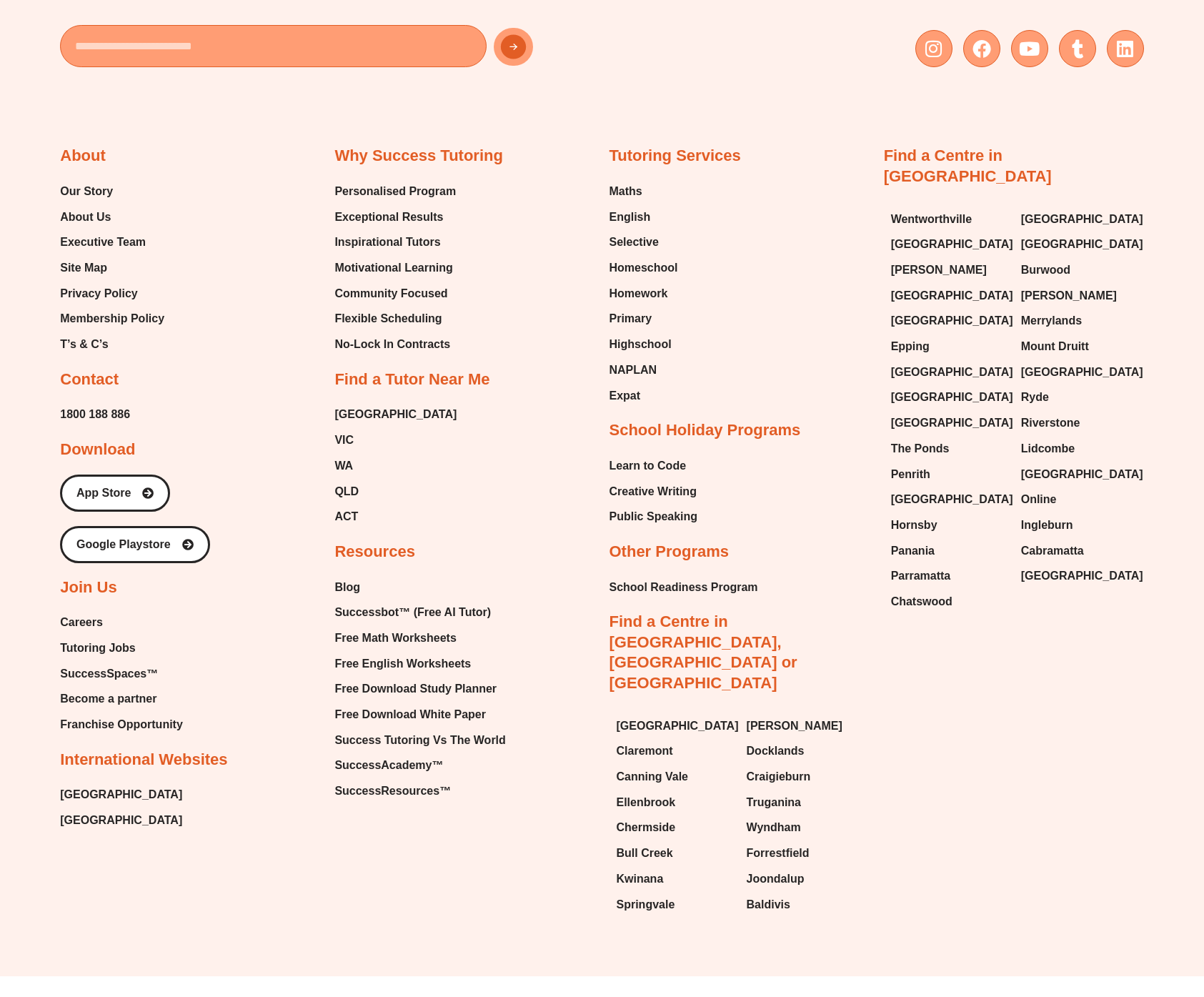
click at [517, 867] on div "Email Instagram Facebook Youtube Tumblr Linkedin About Our Story About Us Execu…" at bounding box center [601, 398] width 1084 height 1157
click at [642, 715] on span "[GEOGRAPHIC_DATA]" at bounding box center [677, 726] width 122 height 22
click at [344, 873] on div "Email Instagram Facebook Youtube Tumblr Linkedin About Our Story About Us Execu…" at bounding box center [601, 398] width 1084 height 1157
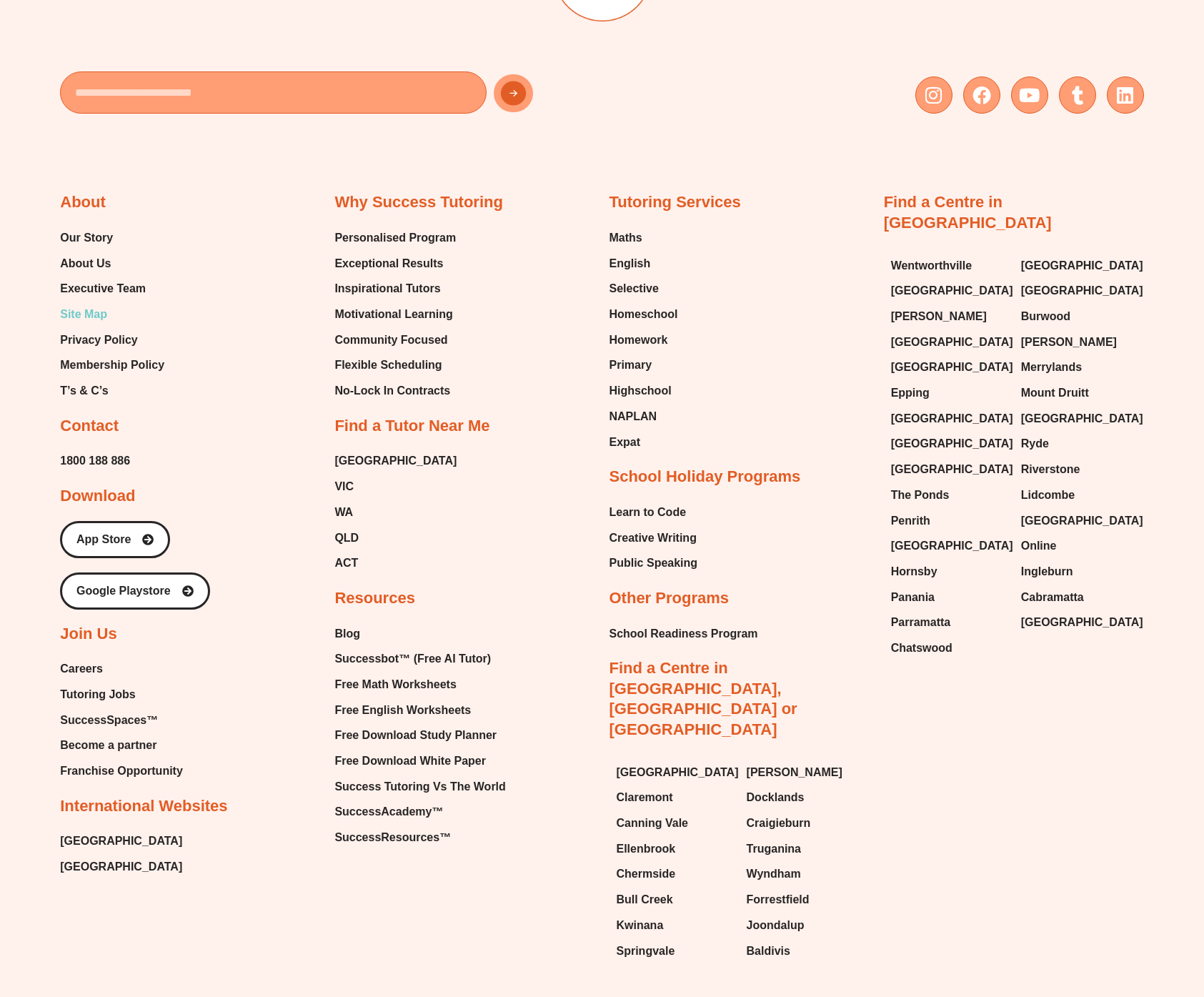
click at [79, 317] on span "Site Map" at bounding box center [83, 315] width 47 height 22
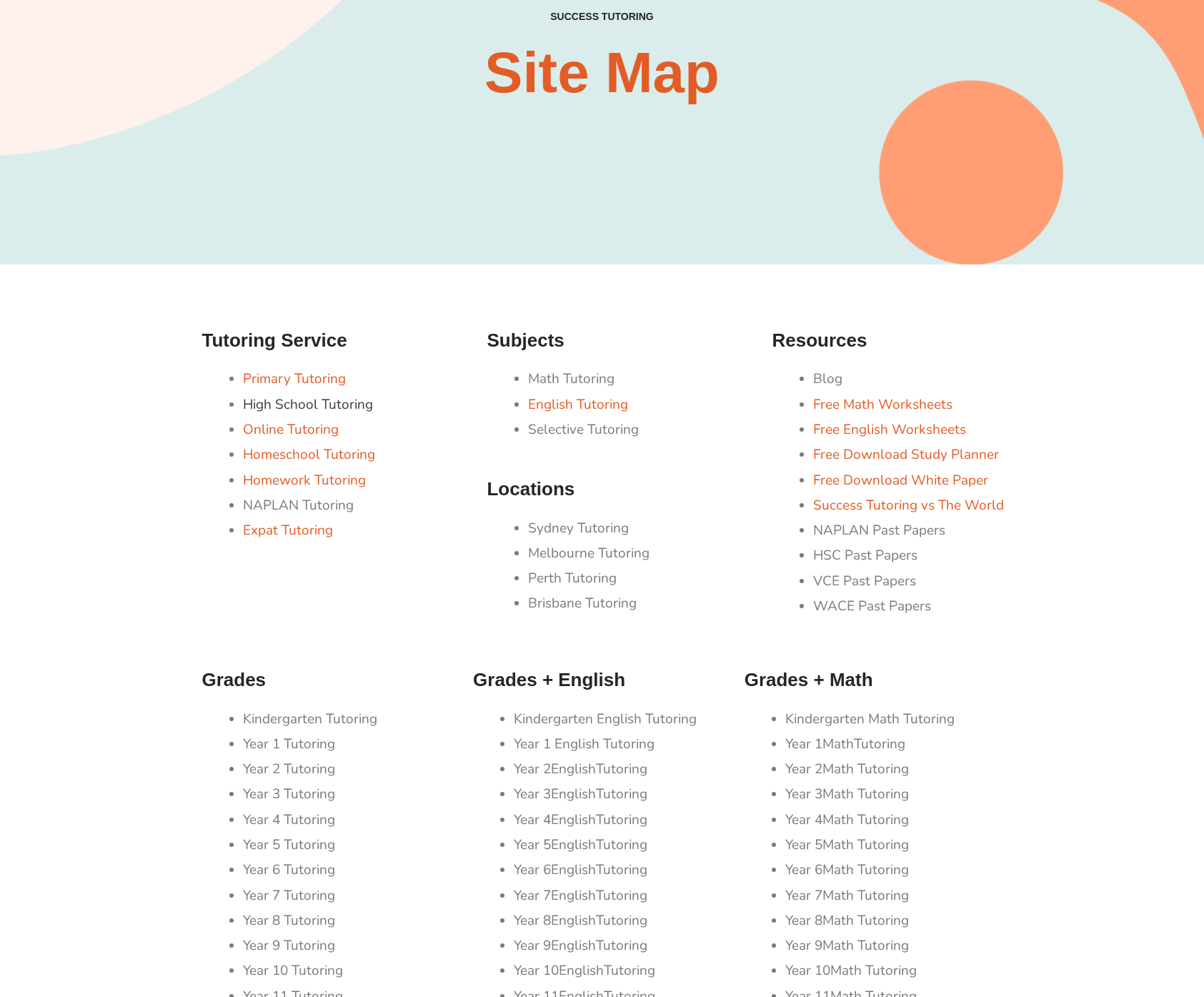
click at [281, 411] on link "High School Tutoring" at bounding box center [308, 404] width 130 height 19
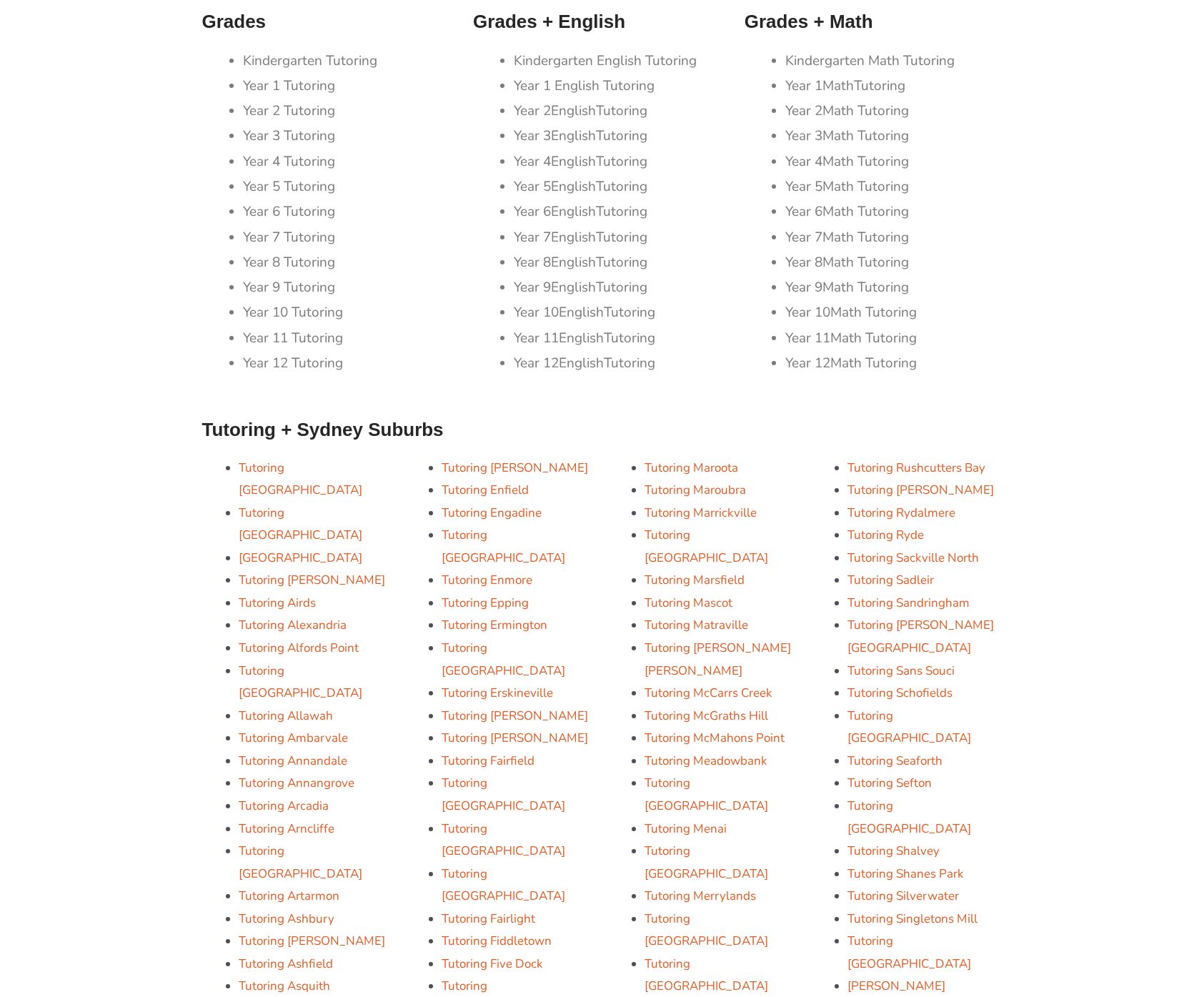
scroll to position [914, 0]
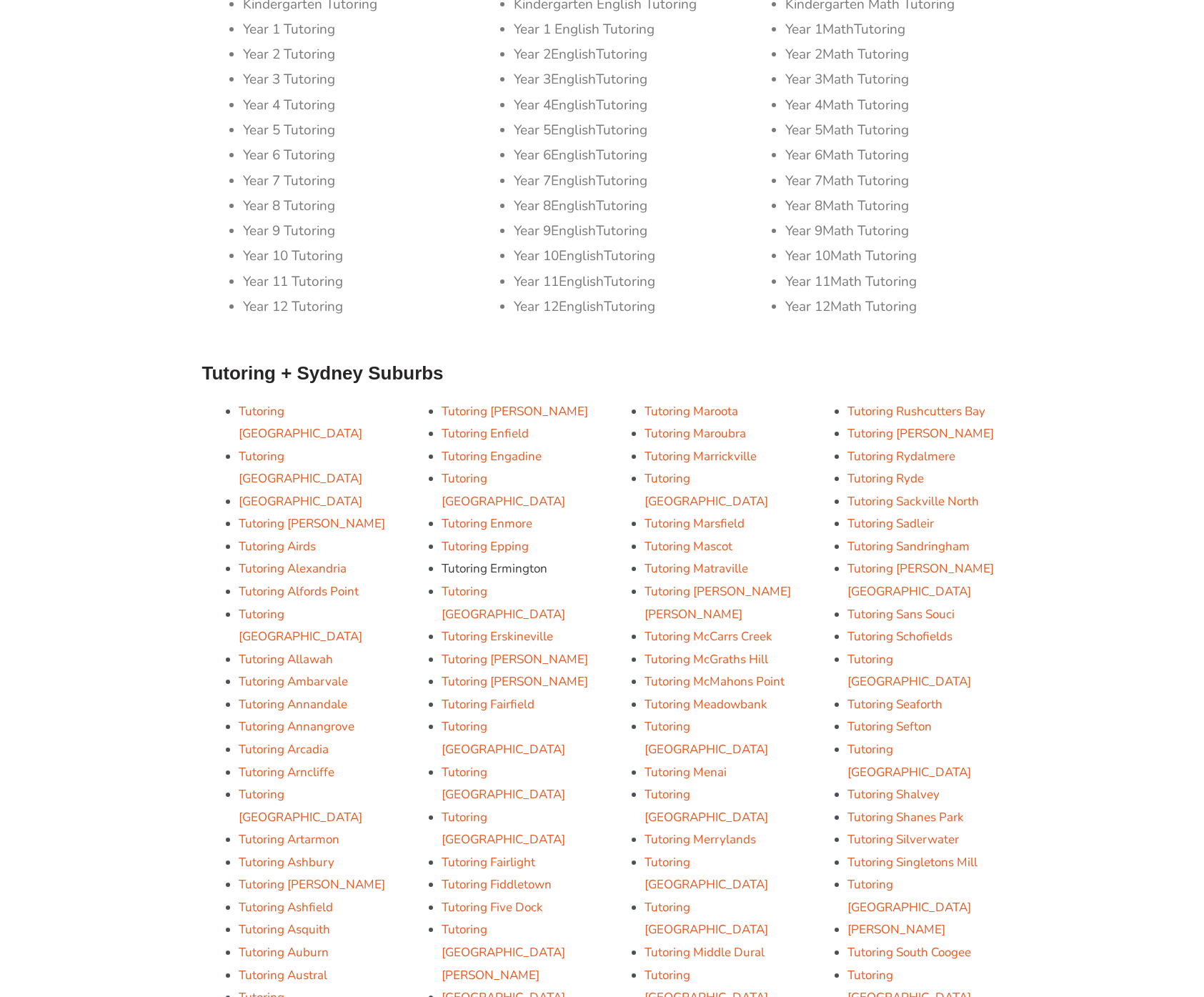
click at [453, 560] on link "Tutoring Ermington" at bounding box center [494, 568] width 106 height 17
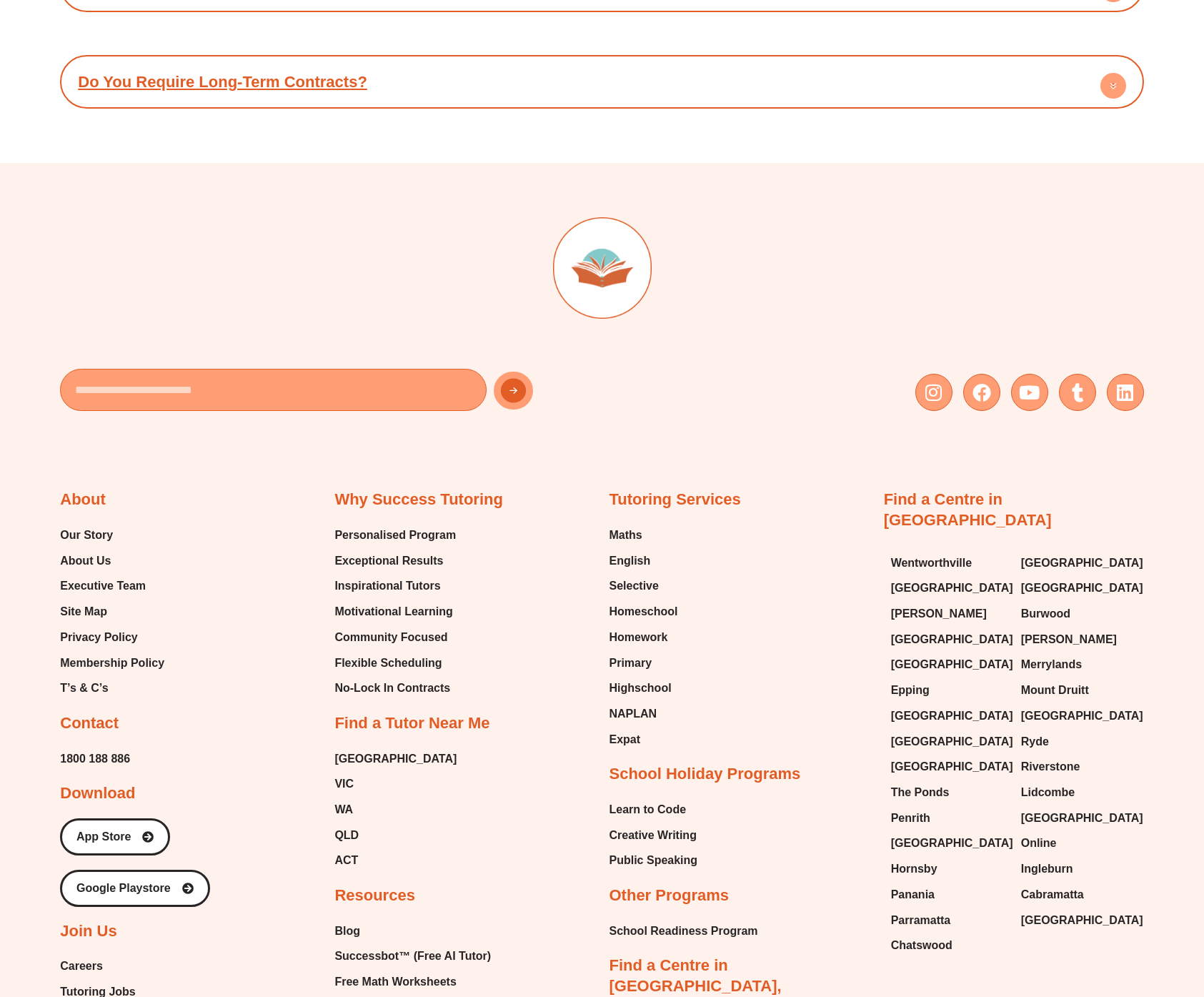
scroll to position [7055, 0]
